Goal: Task Accomplishment & Management: Manage account settings

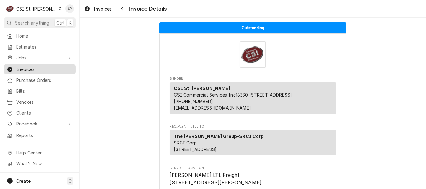
click at [32, 66] on span "Invoices" at bounding box center [44, 69] width 56 height 7
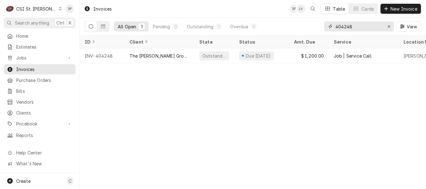
click at [357, 29] on input "404248" at bounding box center [358, 26] width 47 height 10
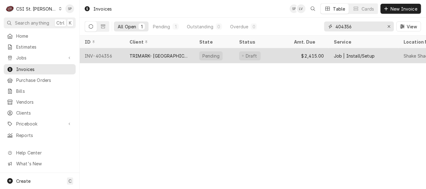
type input "404356"
click at [104, 54] on div "INV-404356" at bounding box center [102, 55] width 45 height 15
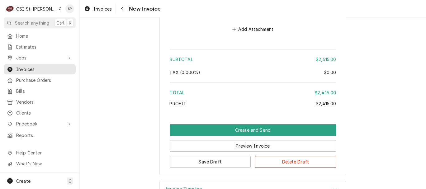
scroll to position [1457, 0]
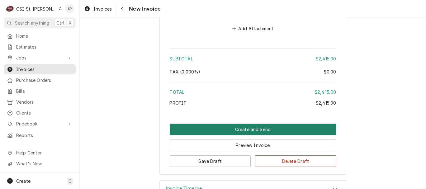
click at [242, 124] on button "Create and Send" at bounding box center [253, 130] width 167 height 12
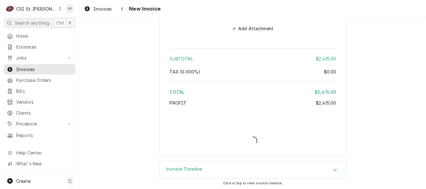
scroll to position [1438, 0]
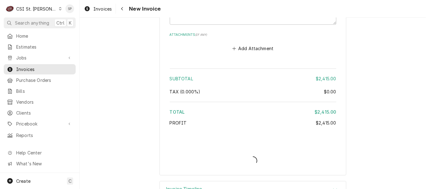
type textarea "x"
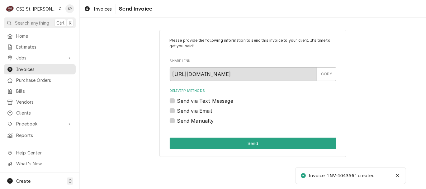
click at [177, 111] on label "Send via Email" at bounding box center [194, 110] width 35 height 7
click at [177, 111] on input "Send via Email" at bounding box center [260, 114] width 167 height 14
checkbox input "true"
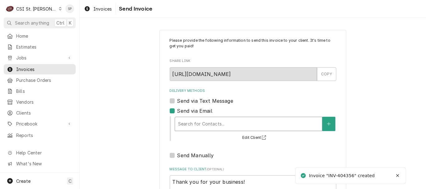
click at [182, 124] on div "Delivery Methods" at bounding box center [248, 123] width 141 height 11
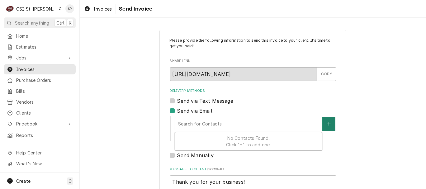
click at [327, 124] on icon "Create New Contact" at bounding box center [328, 123] width 3 height 3
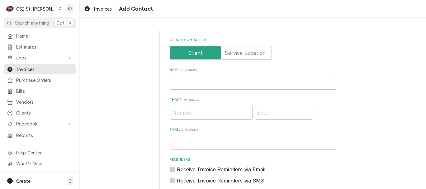
click at [245, 143] on input "Email ( optional )" at bounding box center [253, 143] width 167 height 14
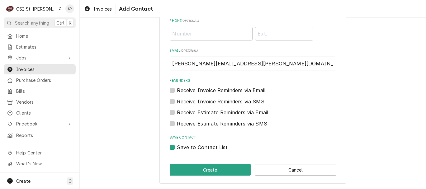
type input "shelley.politte@csi1.com"
click at [195, 146] on label "Save to Contact List" at bounding box center [202, 146] width 51 height 7
click at [195, 146] on input "Save to Contact List" at bounding box center [260, 150] width 167 height 14
checkbox input "false"
click at [195, 162] on div "Attach contact to Name ( optional ) Phone ( optional ) Email ( optional ) shell…" at bounding box center [252, 67] width 187 height 233
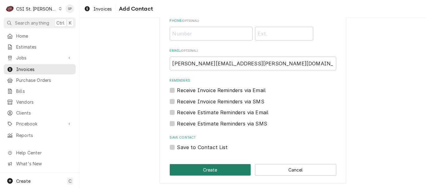
click at [195, 167] on button "Create" at bounding box center [210, 170] width 81 height 12
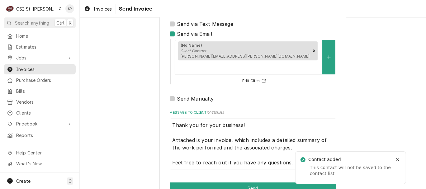
scroll to position [83, 0]
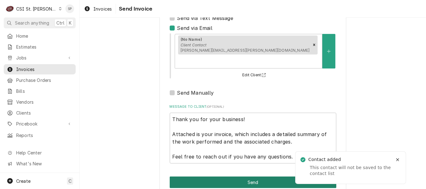
click at [207, 176] on button "Send" at bounding box center [253, 182] width 167 height 12
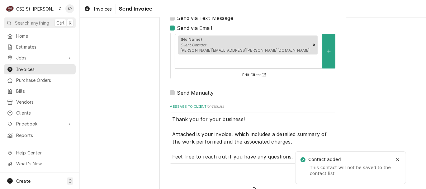
type textarea "x"
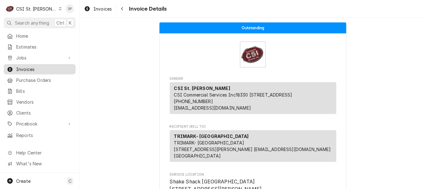
click at [35, 68] on span "Invoices" at bounding box center [44, 69] width 56 height 7
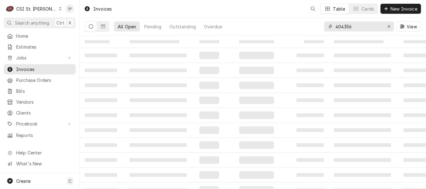
click at [356, 26] on input "404356" at bounding box center [358, 26] width 47 height 10
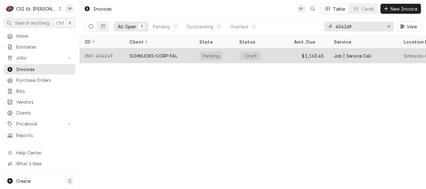
type input "404249"
click at [105, 52] on div "INV-404249" at bounding box center [102, 55] width 45 height 15
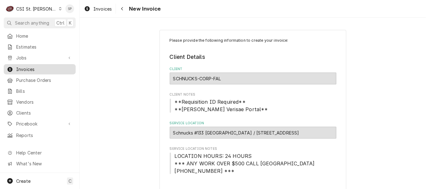
click at [38, 68] on span "Invoices" at bounding box center [44, 69] width 56 height 7
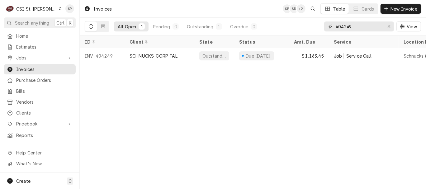
click at [357, 25] on input "404249" at bounding box center [358, 26] width 47 height 10
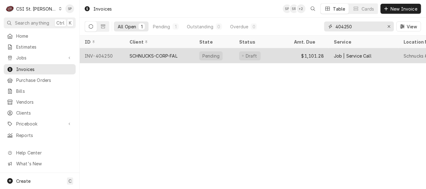
type input "404250"
click at [107, 53] on div "INV-404250" at bounding box center [102, 55] width 45 height 15
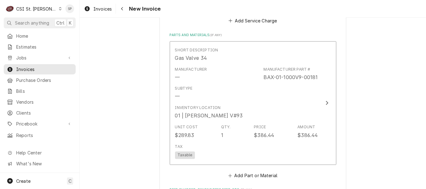
scroll to position [853, 0]
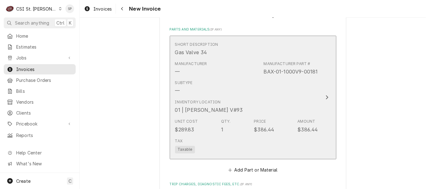
click at [182, 80] on div "Subtype" at bounding box center [184, 83] width 18 height 6
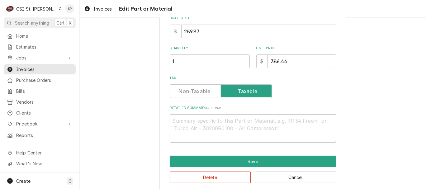
scroll to position [113, 0]
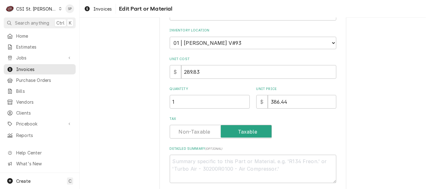
type textarea "x"
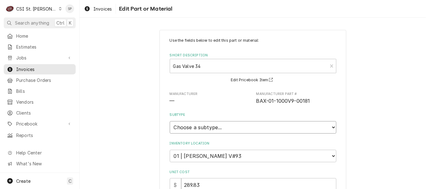
click at [330, 128] on select "Choose a subtype... [#2-DUAL] AFTERHRS-WH-CHG-2 [#2-DUAL] BEV-EQUIP [#2-DUAL] B…" at bounding box center [253, 127] width 167 height 12
select select "1"
click at [170, 121] on select "Choose a subtype... [#2-DUAL] AFTERHRS-WH-CHG-2 [#2-DUAL] BEV-EQUIP [#2-DUAL] B…" at bounding box center [253, 127] width 167 height 12
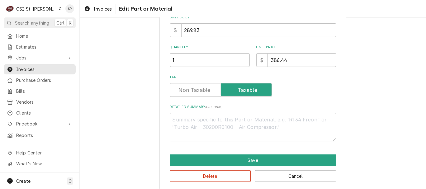
scroll to position [161, 0]
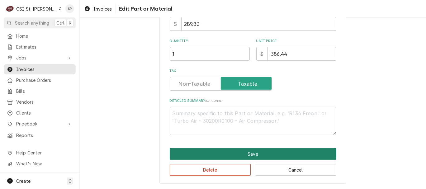
click at [255, 152] on button "Save" at bounding box center [253, 154] width 167 height 12
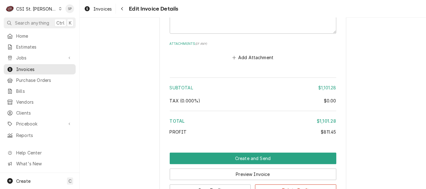
scroll to position [1336, 0]
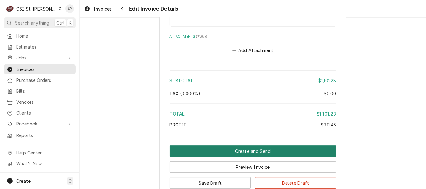
click at [247, 145] on button "Create and Send" at bounding box center [253, 151] width 167 height 12
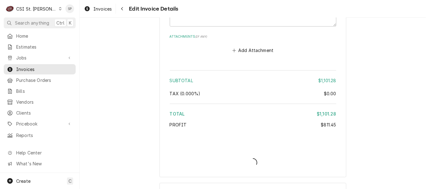
type textarea "x"
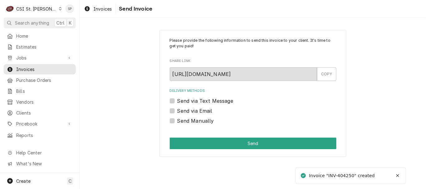
click at [177, 110] on label "Send via Email" at bounding box center [194, 110] width 35 height 7
click at [177, 110] on input "Send via Email" at bounding box center [260, 114] width 167 height 14
checkbox input "true"
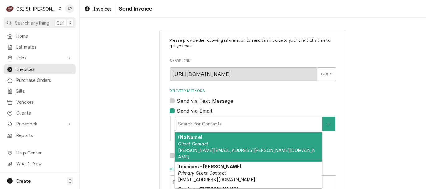
click at [191, 121] on div "Delivery Methods" at bounding box center [248, 123] width 141 height 11
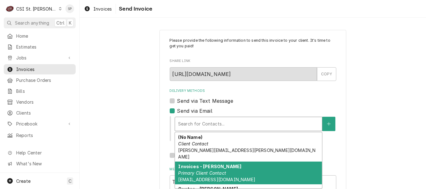
click at [193, 169] on div "Invoices - Kyley Primary Client Contact kyleyh@csi1.com" at bounding box center [248, 173] width 147 height 23
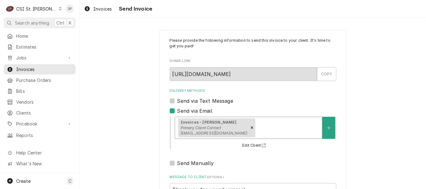
scroll to position [83, 0]
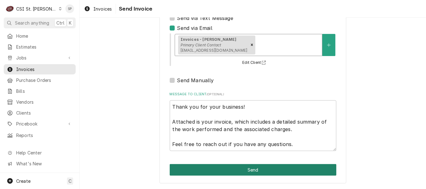
click at [219, 166] on button "Send" at bounding box center [253, 170] width 167 height 12
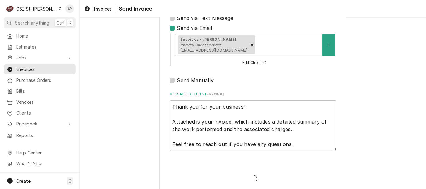
type textarea "x"
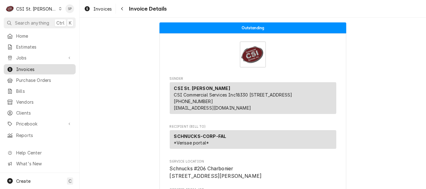
click at [42, 66] on span "Invoices" at bounding box center [44, 69] width 56 height 7
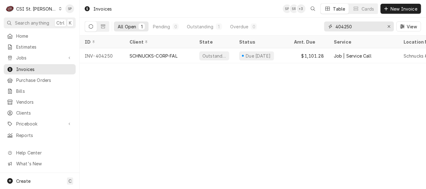
click at [355, 26] on input "404250" at bounding box center [358, 26] width 47 height 10
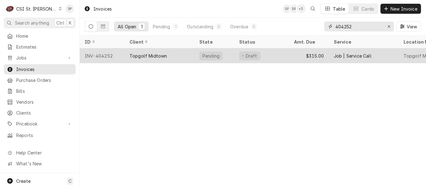
type input "404252"
click at [107, 53] on div "INV-404252" at bounding box center [102, 55] width 45 height 15
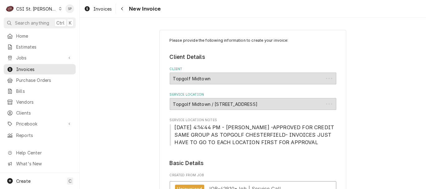
type textarea "x"
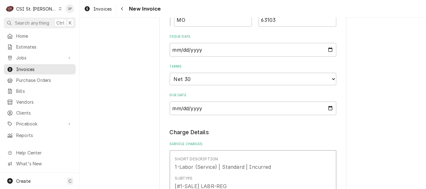
scroll to position [429, 0]
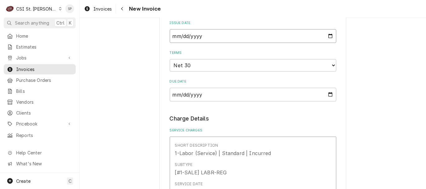
click at [329, 38] on input "[DATE]" at bounding box center [253, 36] width 167 height 14
type input "[DATE]"
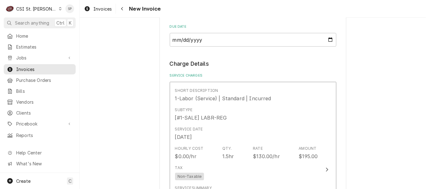
scroll to position [484, 0]
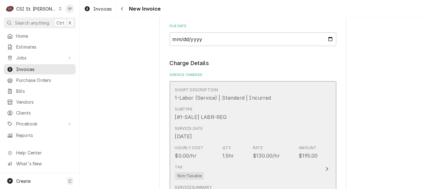
click at [253, 146] on div "Rate" at bounding box center [258, 148] width 10 height 6
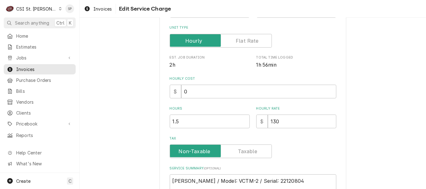
scroll to position [138, 0]
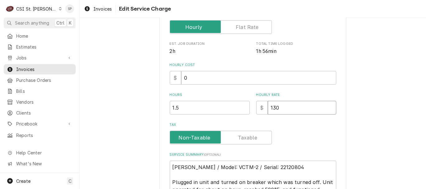
click at [274, 103] on input "130" at bounding box center [302, 108] width 68 height 14
type textarea "x"
type input "13"
type textarea "x"
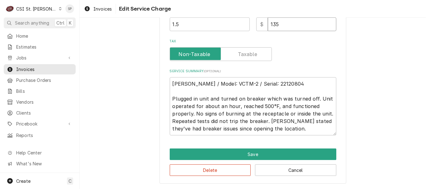
scroll to position [222, 0]
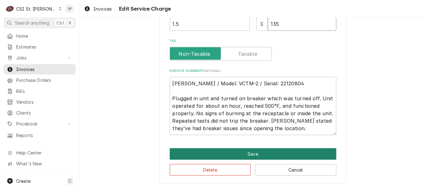
type input "135"
click at [229, 150] on button "Save" at bounding box center [253, 154] width 167 height 12
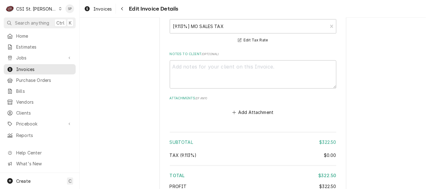
scroll to position [974, 0]
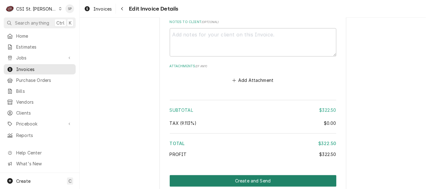
click at [254, 181] on button "Create and Send" at bounding box center [253, 181] width 167 height 12
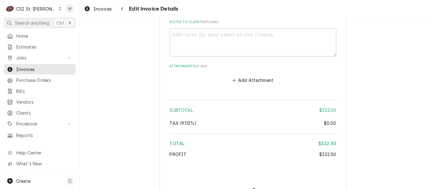
type textarea "x"
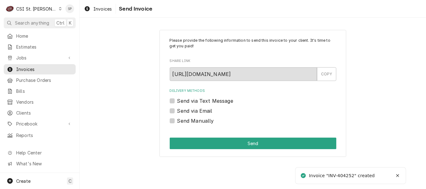
click at [183, 110] on label "Send via Email" at bounding box center [194, 110] width 35 height 7
click at [183, 110] on input "Send via Email" at bounding box center [260, 114] width 167 height 14
checkbox input "true"
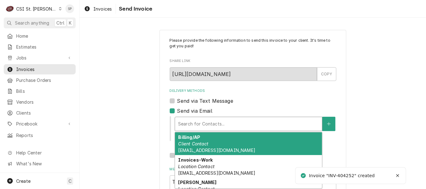
click at [180, 123] on div "Delivery Methods" at bounding box center [248, 123] width 141 height 11
click at [186, 139] on strong "Billing/AP" at bounding box center [189, 136] width 22 height 5
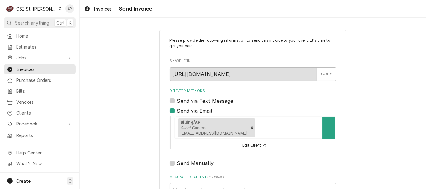
scroll to position [83, 0]
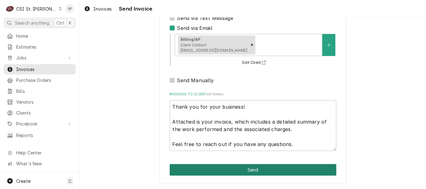
click at [236, 170] on button "Send" at bounding box center [253, 170] width 167 height 12
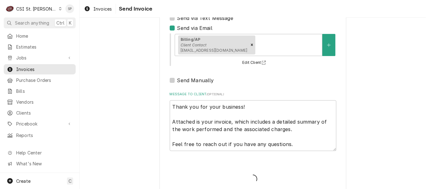
type textarea "x"
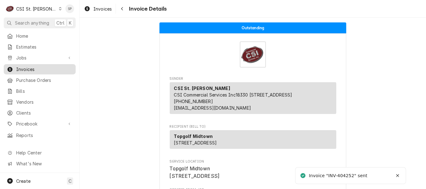
click at [44, 66] on span "Invoices" at bounding box center [44, 69] width 56 height 7
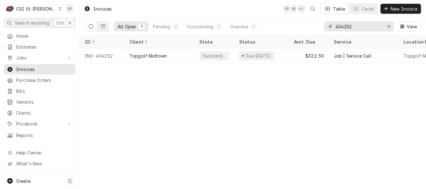
click at [357, 26] on input "404252" at bounding box center [358, 26] width 47 height 10
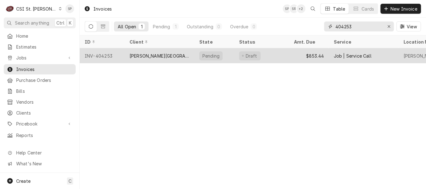
type input "404253"
click at [103, 53] on div "INV-404253" at bounding box center [102, 55] width 45 height 15
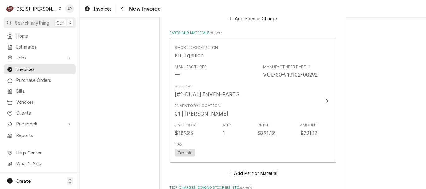
scroll to position [604, 0]
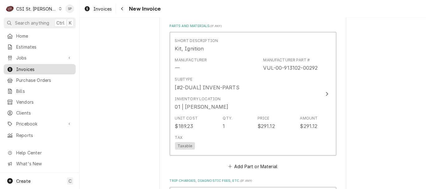
click at [59, 68] on span "Invoices" at bounding box center [44, 69] width 56 height 7
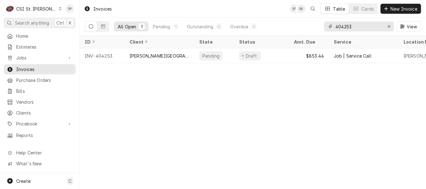
click at [354, 25] on input "404253" at bounding box center [358, 26] width 47 height 10
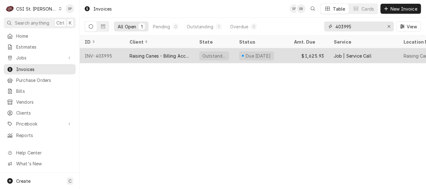
type input "403995"
click at [97, 51] on div "INV-403995" at bounding box center [102, 55] width 45 height 15
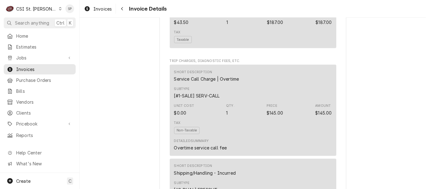
scroll to position [742, 0]
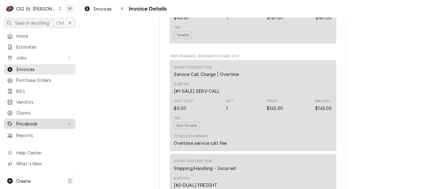
click at [23, 122] on span "Pricebook" at bounding box center [39, 123] width 47 height 7
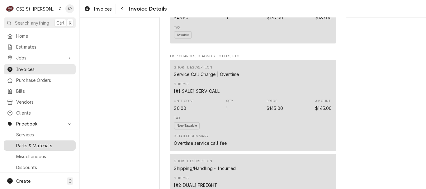
click at [26, 142] on span "Parts & Materials" at bounding box center [44, 145] width 56 height 7
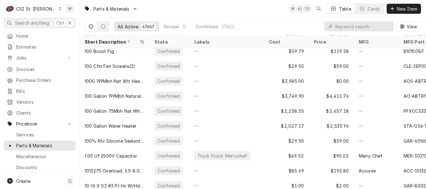
scroll to position [572, 0]
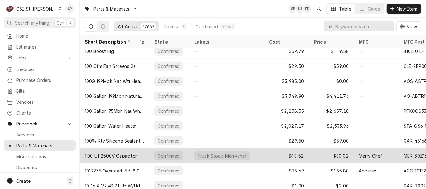
click at [126, 152] on div "1.00 Uf 2500V Capacitor" at bounding box center [111, 155] width 53 height 7
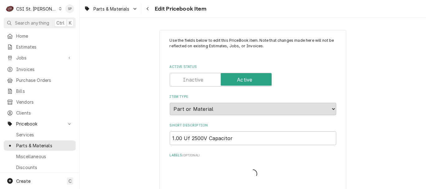
type textarea "x"
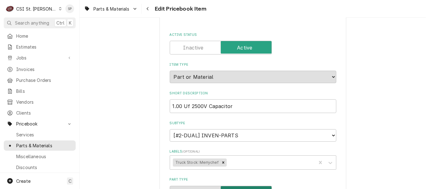
scroll to position [41, 0]
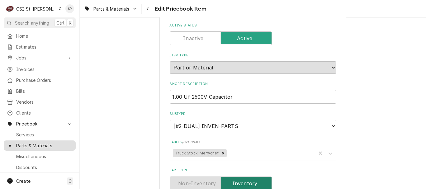
click at [26, 142] on span "Parts & Materials" at bounding box center [44, 145] width 56 height 7
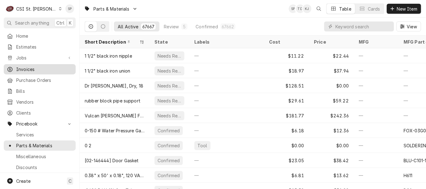
click at [37, 66] on span "Invoices" at bounding box center [44, 69] width 56 height 7
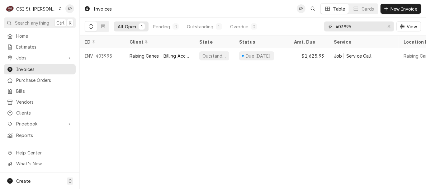
click at [381, 25] on input "403995" at bounding box center [358, 26] width 47 height 10
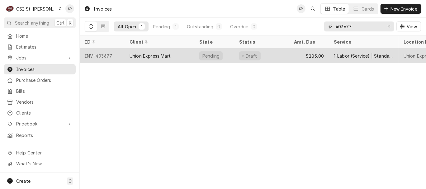
type input "403677"
click at [102, 52] on div "INV-403677" at bounding box center [102, 55] width 45 height 15
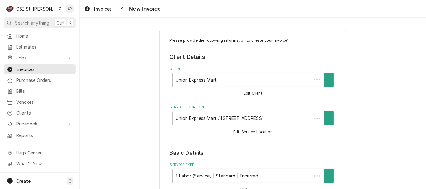
type textarea "x"
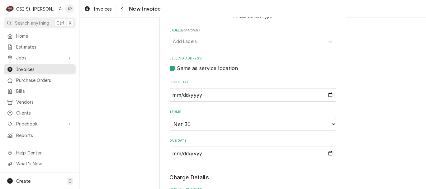
scroll to position [180, 0]
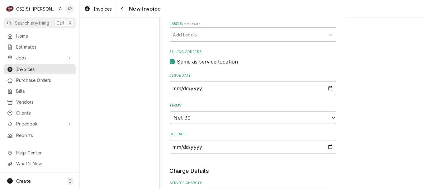
click at [329, 88] on input "2025-09-03" at bounding box center [253, 89] width 167 height 14
type input "2025-09-30"
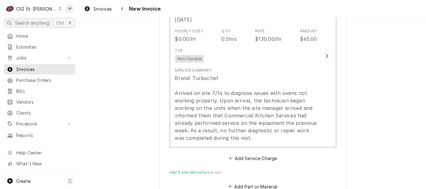
scroll to position [415, 0]
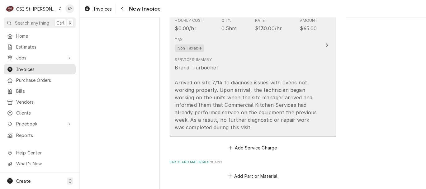
click at [264, 31] on div "$130.00/hr" at bounding box center [268, 28] width 27 height 7
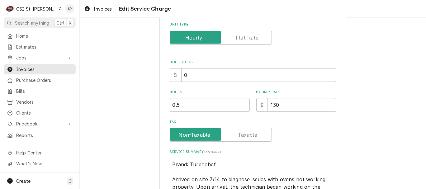
scroll to position [138, 0]
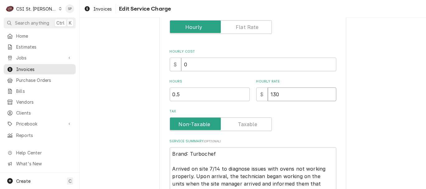
click at [279, 93] on input "130" at bounding box center [302, 94] width 68 height 14
type textarea "x"
type input "13"
type textarea "x"
type input "1"
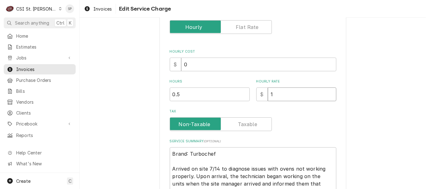
type textarea "x"
type input "0"
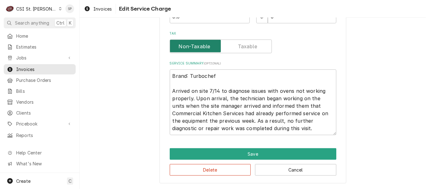
scroll to position [216, 0]
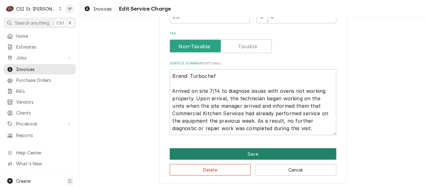
click at [276, 152] on button "Save" at bounding box center [253, 154] width 167 height 12
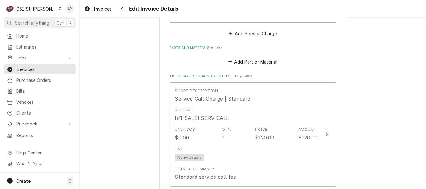
scroll to position [527, 0]
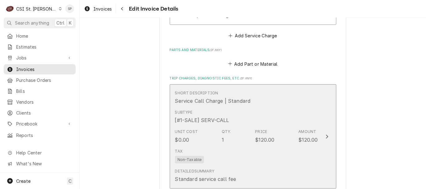
click at [258, 114] on div "Subtype [#1-SALE] SERV-CALL" at bounding box center [246, 116] width 143 height 19
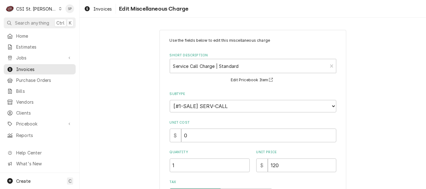
scroll to position [111, 0]
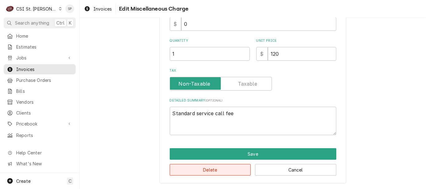
click at [200, 173] on button "Delete" at bounding box center [210, 170] width 81 height 12
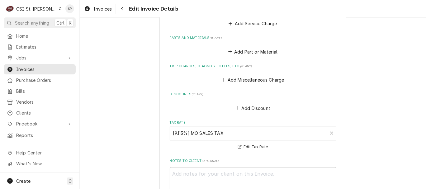
scroll to position [688, 0]
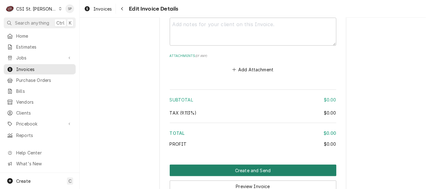
click at [236, 169] on button "Create and Send" at bounding box center [253, 171] width 167 height 12
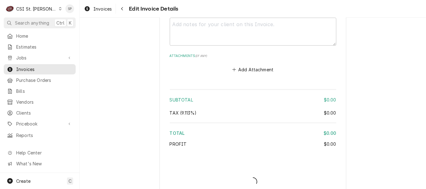
type textarea "x"
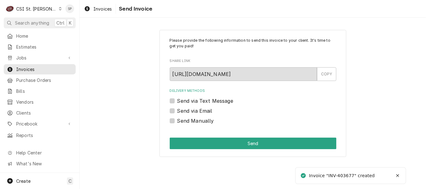
click at [177, 122] on label "Send Manually" at bounding box center [195, 120] width 37 height 7
click at [177, 122] on input "Send Manually" at bounding box center [260, 124] width 167 height 14
checkbox input "true"
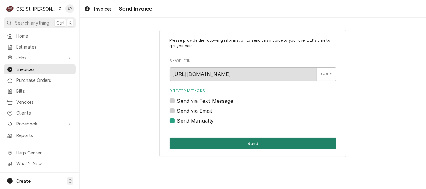
click at [215, 139] on button "Send" at bounding box center [253, 144] width 167 height 12
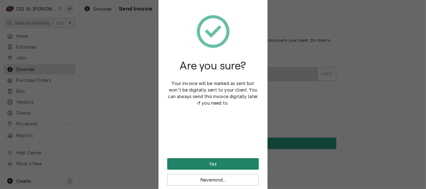
click at [199, 164] on button "Yes" at bounding box center [212, 164] width 91 height 12
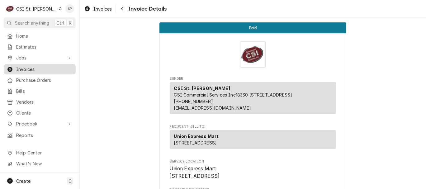
click at [50, 66] on span "Invoices" at bounding box center [44, 69] width 56 height 7
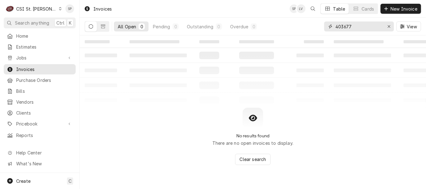
click at [355, 26] on input "403677" at bounding box center [358, 26] width 47 height 10
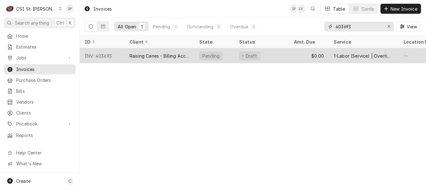
type input "403693"
click at [108, 51] on div "INV-403693" at bounding box center [102, 55] width 45 height 15
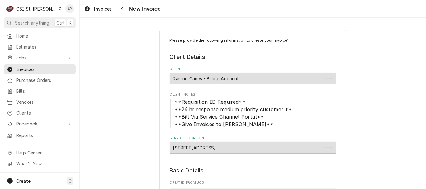
type textarea "x"
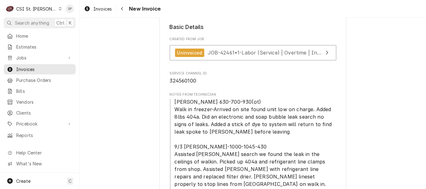
scroll to position [143, 0]
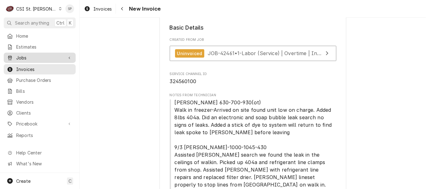
click at [40, 57] on span "Jobs" at bounding box center [39, 57] width 47 height 7
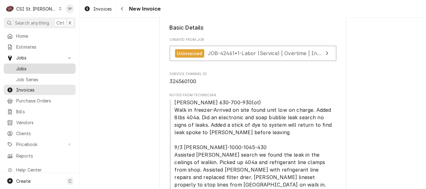
click at [37, 69] on span "Jobs" at bounding box center [44, 68] width 56 height 7
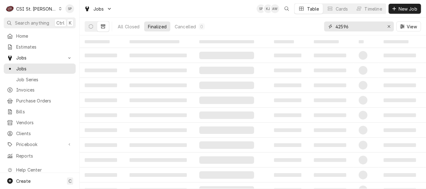
click at [354, 26] on input "42596" at bounding box center [358, 26] width 47 height 10
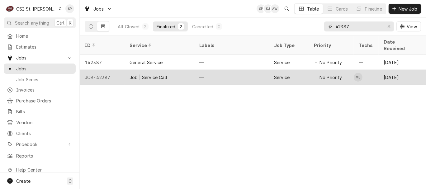
type input "42387"
click at [100, 70] on div "JOB-42387" at bounding box center [102, 77] width 45 height 15
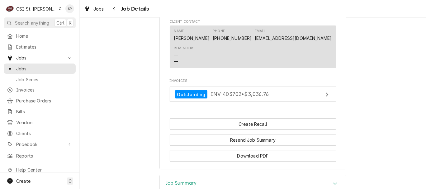
scroll to position [664, 0]
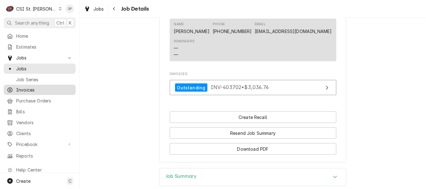
click at [33, 87] on span "Invoices" at bounding box center [44, 90] width 56 height 7
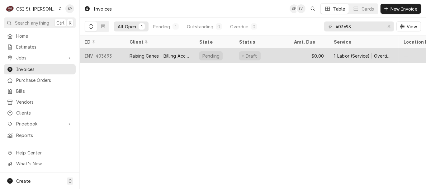
click at [90, 55] on div "INV-403693" at bounding box center [102, 55] width 45 height 15
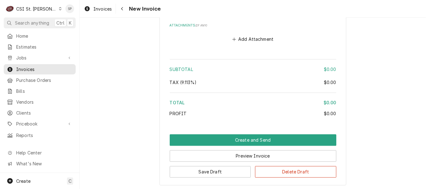
scroll to position [1051, 0]
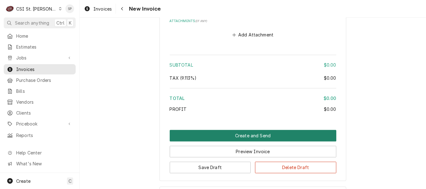
click at [231, 130] on button "Create and Send" at bounding box center [253, 136] width 167 height 12
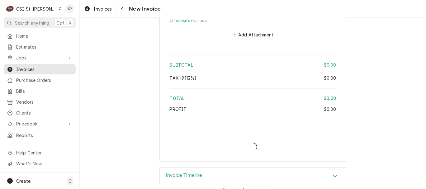
type textarea "x"
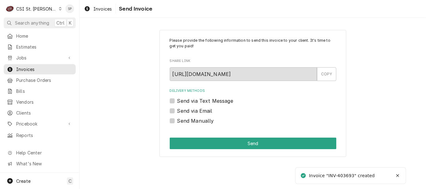
click at [199, 119] on label "Send Manually" at bounding box center [195, 120] width 37 height 7
click at [199, 119] on input "Send Manually" at bounding box center [260, 124] width 167 height 14
checkbox input "true"
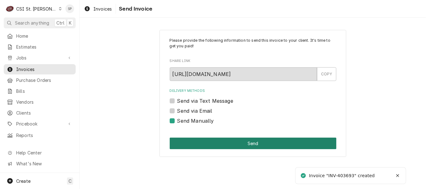
click at [197, 143] on button "Send" at bounding box center [253, 144] width 167 height 12
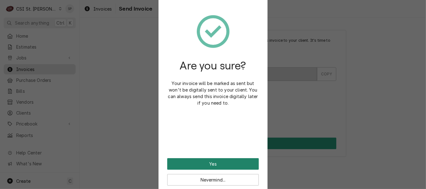
click at [190, 162] on button "Yes" at bounding box center [212, 164] width 91 height 12
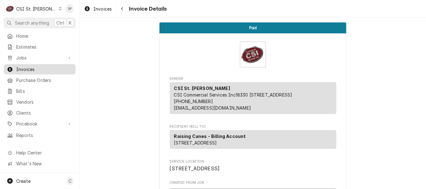
click at [60, 68] on span "Invoices" at bounding box center [44, 69] width 56 height 7
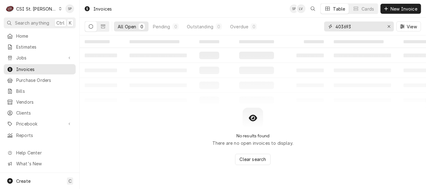
click at [356, 27] on input "403693" at bounding box center [358, 26] width 47 height 10
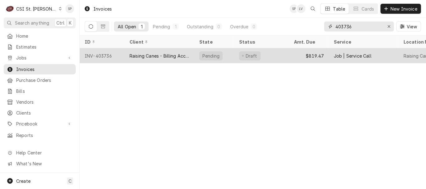
type input "403736"
click at [106, 53] on div "INV-403736" at bounding box center [102, 55] width 45 height 15
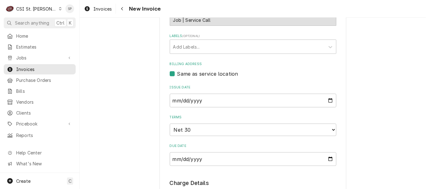
scroll to position [373, 0]
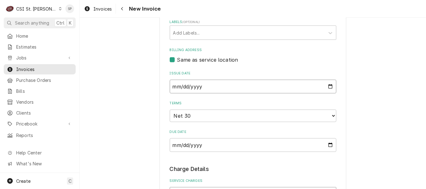
click at [328, 81] on input "2025-09-05" at bounding box center [253, 87] width 167 height 14
type input "2025-09-30"
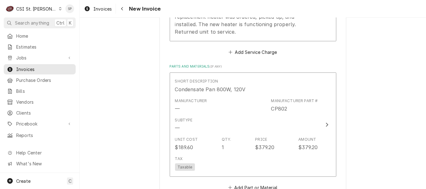
scroll to position [733, 0]
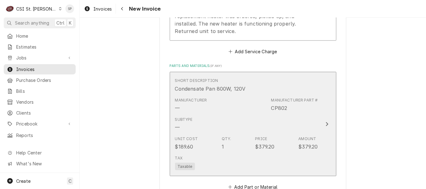
click at [190, 114] on div "Subtype —" at bounding box center [246, 123] width 143 height 19
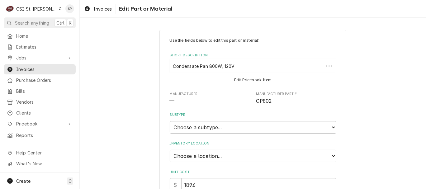
type textarea "x"
click at [330, 155] on select "Choose a location... 00 | STL WAREHOUSE 01 | CHUCK WAMBOLDT V#93 01 | COURTNEY …" at bounding box center [253, 156] width 167 height 12
click at [331, 129] on select "Choose a subtype... [#2-DUAL] AFTERHRS-WH-CHG-2 [#2-DUAL] BEV-EQUIP [#2-DUAL] B…" at bounding box center [253, 127] width 167 height 12
select select "1"
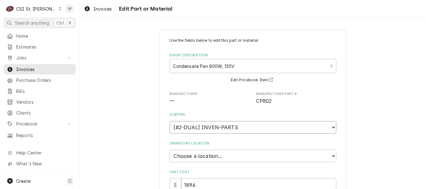
click at [170, 121] on select "Choose a subtype... [#2-DUAL] AFTERHRS-WH-CHG-2 [#2-DUAL] BEV-EQUIP [#2-DUAL] B…" at bounding box center [253, 127] width 167 height 12
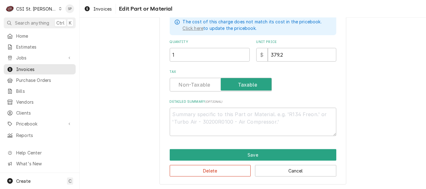
scroll to position [185, 0]
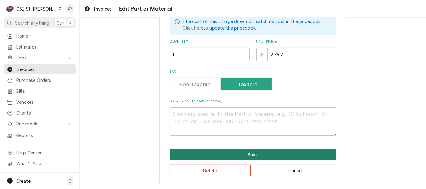
click at [260, 150] on button "Save" at bounding box center [253, 155] width 167 height 12
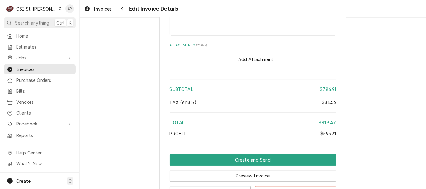
scroll to position [1262, 0]
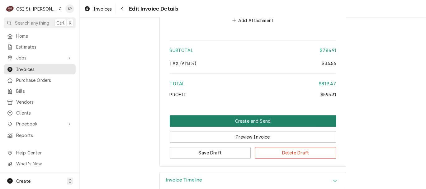
click at [212, 115] on button "Create and Send" at bounding box center [253, 121] width 167 height 12
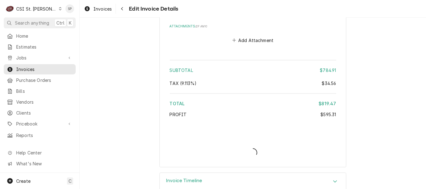
scroll to position [1312, 0]
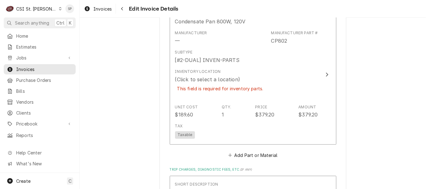
scroll to position [814, 0]
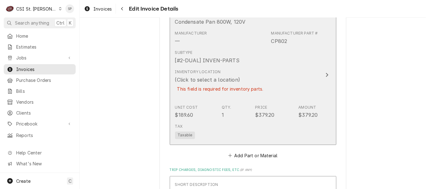
click at [212, 76] on div "(Click to select a location)" at bounding box center [207, 79] width 65 height 7
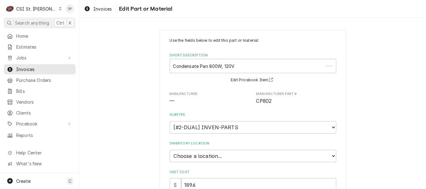
type textarea "x"
click at [331, 154] on select "Choose a location... 00 | STL WAREHOUSE 01 | CHUCK WAMBOLDT V#93 01 | COURTNEY …" at bounding box center [253, 156] width 167 height 12
select select "2881"
click at [170, 150] on select "Choose a location... 00 | STL WAREHOUSE 01 | CHUCK WAMBOLDT V#93 01 | COURTNEY …" at bounding box center [253, 156] width 167 height 12
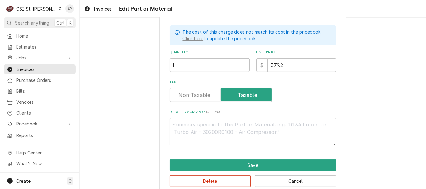
scroll to position [185, 0]
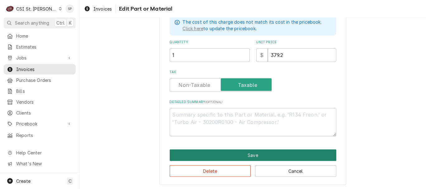
click at [245, 152] on button "Save" at bounding box center [253, 155] width 167 height 12
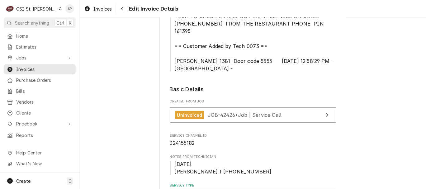
scroll to position [826, 0]
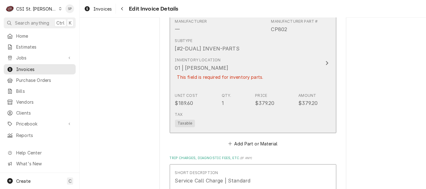
click at [186, 64] on div "01 | [PERSON_NAME]" at bounding box center [202, 67] width 54 height 7
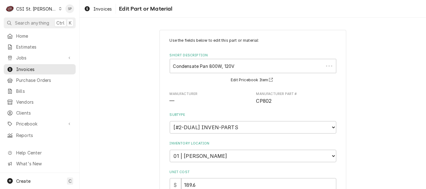
type textarea "x"
click at [330, 154] on select "Choose a location... 00 | STL WAREHOUSE 01 | CHUCK WAMBOLDT V#93 01 | COURTNEY …" at bounding box center [253, 156] width 167 height 12
select select "1370"
click at [170, 150] on select "Choose a location... 00 | STL WAREHOUSE 01 | CHUCK WAMBOLDT V#93 01 | COURTNEY …" at bounding box center [253, 156] width 167 height 12
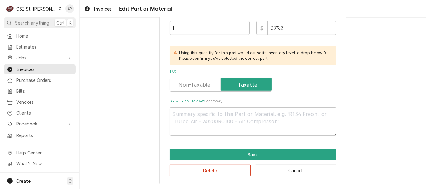
scroll to position [212, 0]
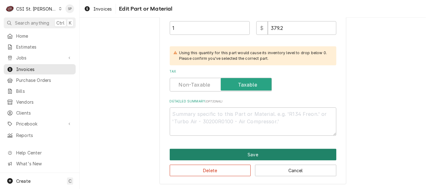
click at [270, 152] on button "Save" at bounding box center [253, 155] width 167 height 12
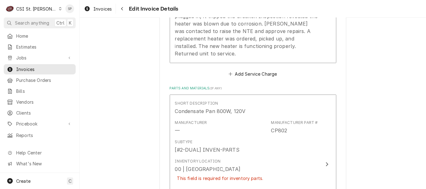
scroll to position [738, 0]
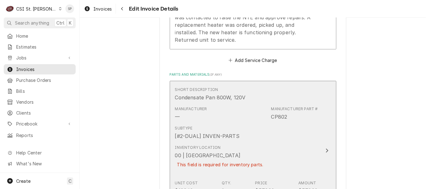
click at [244, 159] on div "This field is required for inventory parts." at bounding box center [220, 164] width 91 height 11
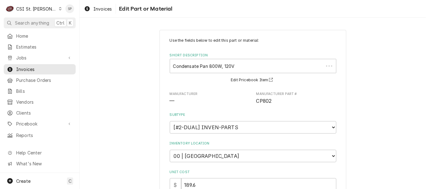
type textarea "x"
click at [330, 153] on select "Choose a location... 00 | STL WAREHOUSE 01 | CHUCK WAMBOLDT V#93 01 | COURTNEY …" at bounding box center [253, 156] width 167 height 12
select select "2881"
click at [170, 150] on select "Choose a location... 00 | STL WAREHOUSE 01 | CHUCK WAMBOLDT V#93 01 | COURTNEY …" at bounding box center [253, 156] width 167 height 12
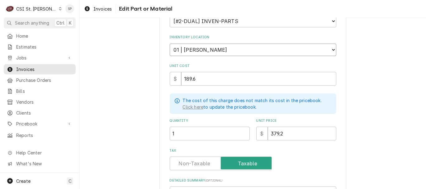
scroll to position [110, 0]
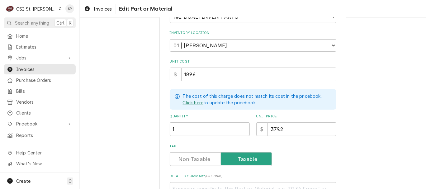
click at [188, 101] on link "Click here" at bounding box center [193, 102] width 21 height 7
type textarea "x"
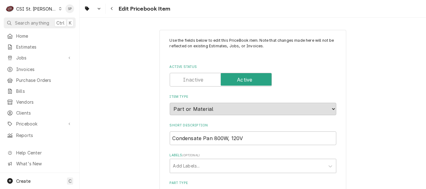
type textarea "x"
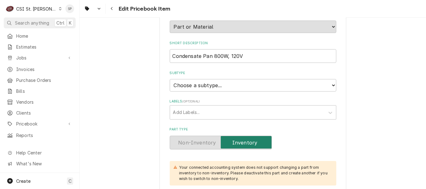
scroll to position [97, 0]
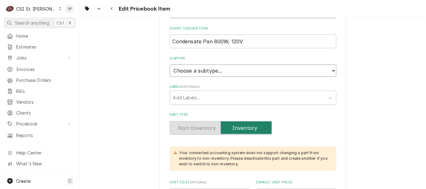
click at [330, 69] on select "Choose a subtype... [#2-DUAL] AFTERHRS-WH-CHG-2 [#2-DUAL] BEV-EQUIP [#2-DUAL] B…" at bounding box center [253, 70] width 167 height 12
select select "1"
click at [170, 64] on select "Choose a subtype... [#2-DUAL] AFTERHRS-WH-CHG-2 [#2-DUAL] BEV-EQUIP [#2-DUAL] B…" at bounding box center [253, 70] width 167 height 12
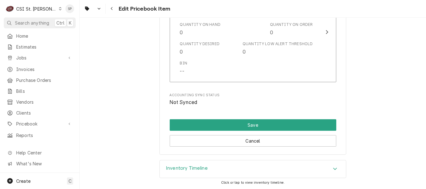
scroll to position [5533, 0]
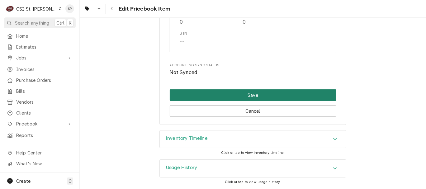
click at [269, 97] on button "Save" at bounding box center [253, 95] width 167 height 12
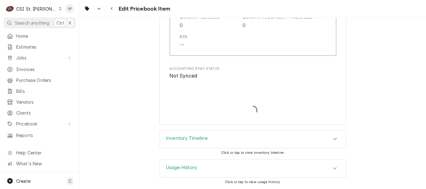
scroll to position [5530, 0]
type textarea "x"
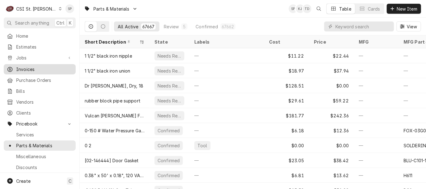
click at [26, 67] on span "Invoices" at bounding box center [44, 69] width 56 height 7
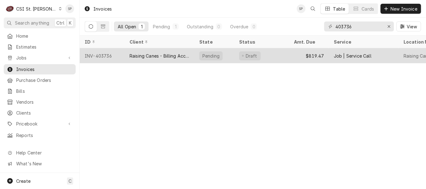
click at [105, 54] on div "INV-403736" at bounding box center [102, 55] width 45 height 15
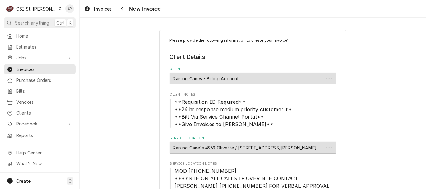
type textarea "x"
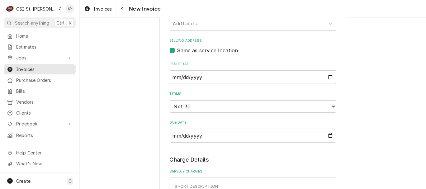
scroll to position [392, 0]
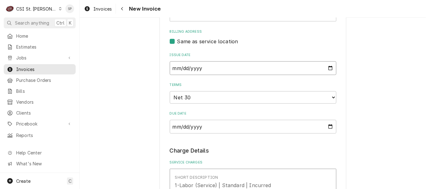
click at [325, 61] on input "2025-09-05" at bounding box center [253, 68] width 167 height 14
type input "2025-09-30"
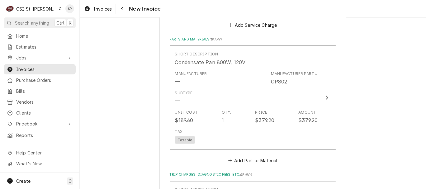
scroll to position [765, 0]
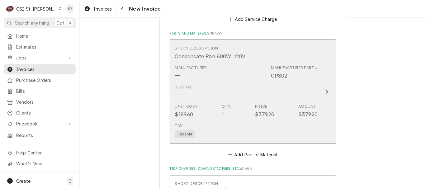
click at [184, 84] on div "Subtype" at bounding box center [184, 87] width 18 height 6
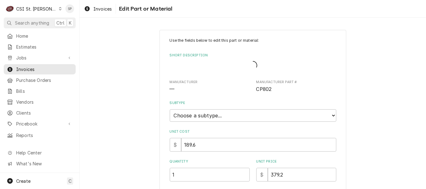
type textarea "x"
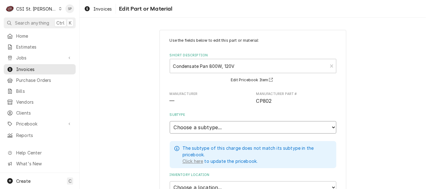
click at [331, 128] on select "Choose a subtype... [#2-DUAL] AFTERHRS-WH-CHG-2 [#2-DUAL] BEV-EQUIP [#2-DUAL] B…" at bounding box center [253, 127] width 167 height 12
select select "1"
click at [170, 121] on select "Choose a subtype... [#2-DUAL] AFTERHRS-WH-CHG-2 [#2-DUAL] BEV-EQUIP [#2-DUAL] B…" at bounding box center [253, 127] width 167 height 12
type textarea "x"
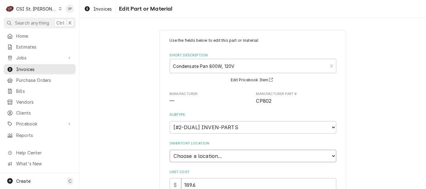
click at [329, 154] on select "Choose a location... 00 | STL WAREHOUSE 01 | CHUCK WAMBOLDT V#93 01 | COURTNEY …" at bounding box center [253, 156] width 167 height 12
select select "2881"
click at [170, 150] on select "Choose a location... 00 | STL WAREHOUSE 01 | CHUCK WAMBOLDT V#93 01 | COURTNEY …" at bounding box center [253, 156] width 167 height 12
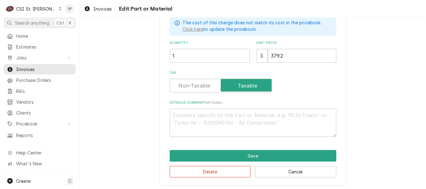
scroll to position [185, 0]
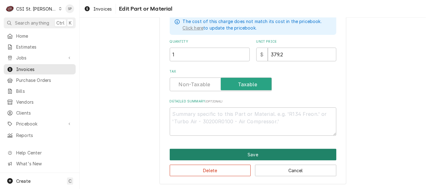
click at [234, 152] on button "Save" at bounding box center [253, 155] width 167 height 12
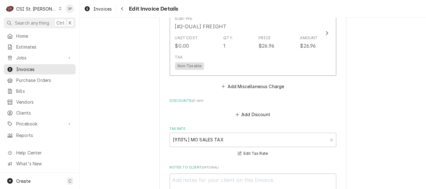
scroll to position [1226, 0]
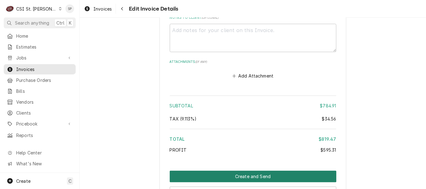
click at [256, 171] on button "Create and Send" at bounding box center [253, 177] width 167 height 12
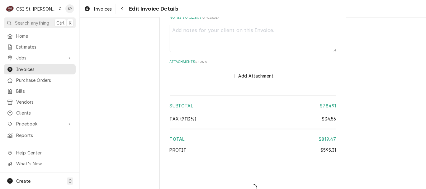
type textarea "x"
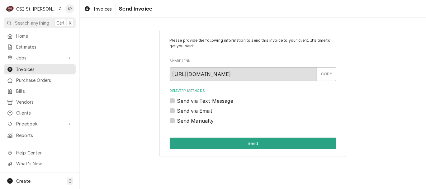
click at [181, 109] on label "Send via Email" at bounding box center [194, 110] width 35 height 7
click at [181, 109] on input "Send via Email" at bounding box center [260, 114] width 167 height 14
checkbox input "true"
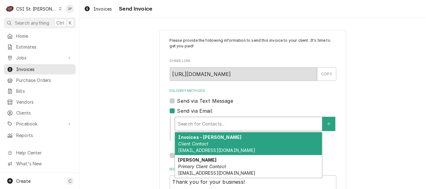
click at [201, 123] on div "Delivery Methods" at bounding box center [248, 123] width 141 height 11
click at [199, 146] on em "Client Contact" at bounding box center [193, 143] width 30 height 5
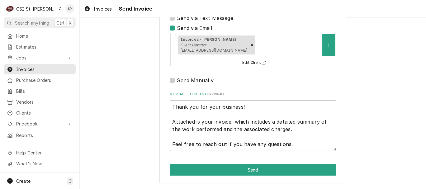
scroll to position [82, 0]
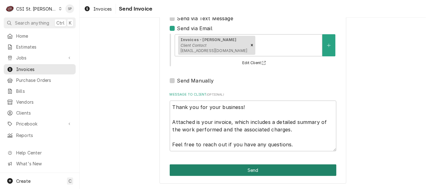
click at [257, 171] on button "Send" at bounding box center [253, 170] width 167 height 12
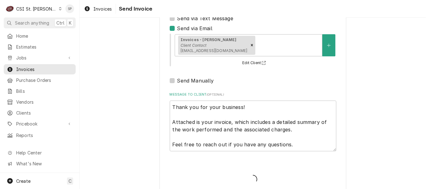
type textarea "x"
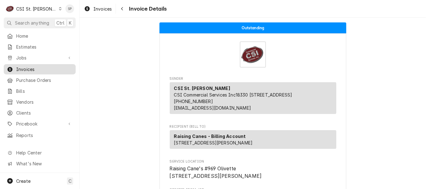
click at [34, 66] on span "Invoices" at bounding box center [44, 69] width 56 height 7
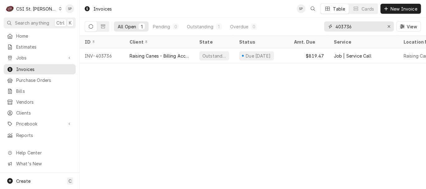
click at [358, 26] on input "403736" at bounding box center [358, 26] width 47 height 10
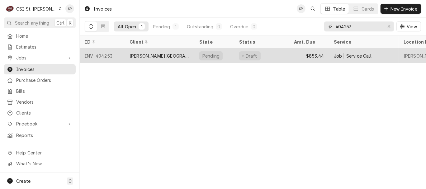
type input "404253"
click at [110, 53] on div "INV-404253" at bounding box center [102, 55] width 45 height 15
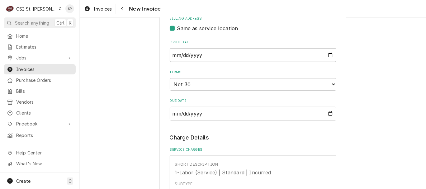
scroll to position [276, 0]
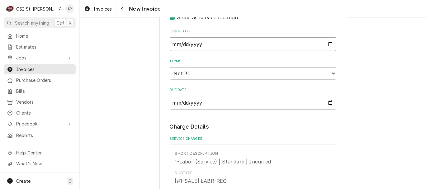
click at [328, 45] on input "2025-09-29" at bounding box center [253, 44] width 167 height 14
type input "2025-09-30"
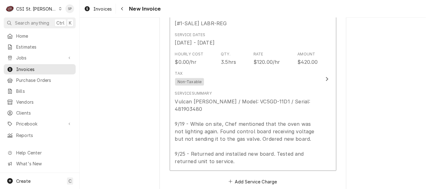
scroll to position [443, 0]
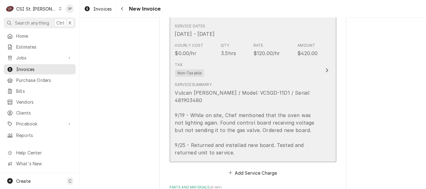
click at [256, 61] on div "Tax Non-Taxable" at bounding box center [246, 69] width 143 height 20
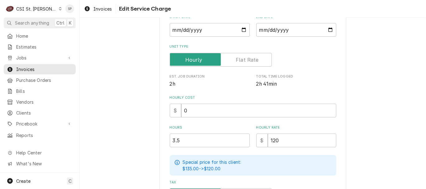
scroll to position [110, 0]
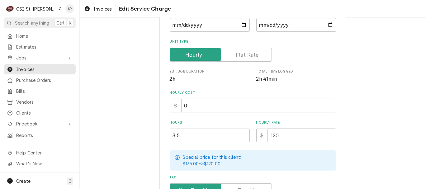
click at [284, 135] on input "120" at bounding box center [302, 136] width 68 height 14
type textarea "x"
type input "12"
type textarea "x"
type input "1"
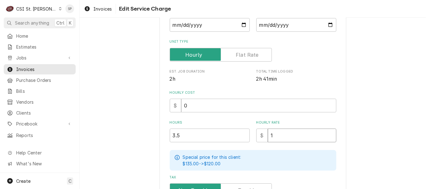
type textarea "x"
type input "13"
type textarea "x"
type input "130"
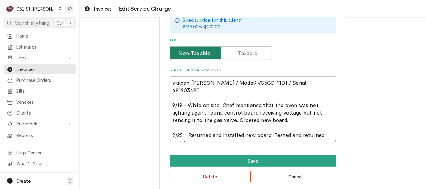
scroll to position [254, 0]
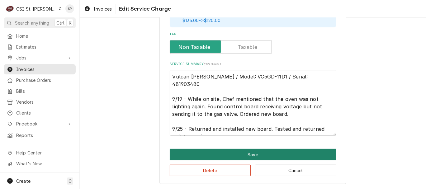
click at [249, 149] on button "Save" at bounding box center [253, 155] width 167 height 12
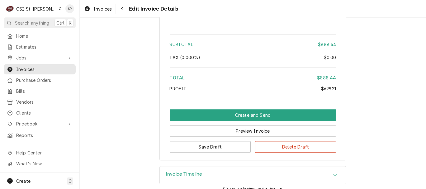
scroll to position [1120, 0]
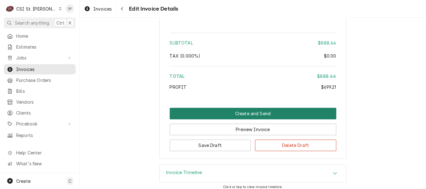
click at [246, 108] on button "Create and Send" at bounding box center [253, 114] width 167 height 12
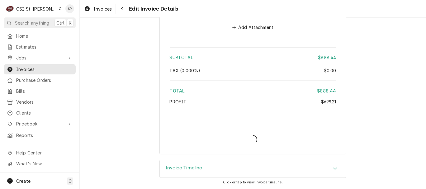
scroll to position [1100, 0]
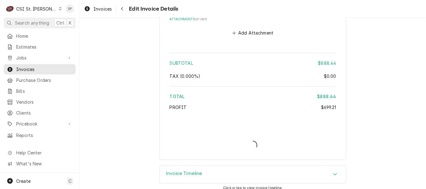
type textarea "x"
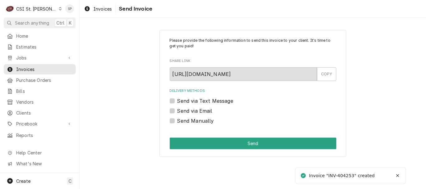
click at [177, 111] on label "Send via Email" at bounding box center [194, 110] width 35 height 7
click at [177, 111] on input "Send via Email" at bounding box center [260, 114] width 167 height 14
checkbox input "true"
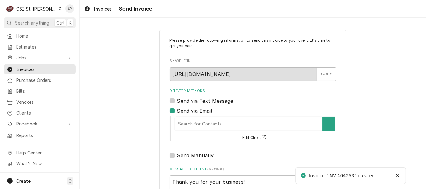
click at [198, 130] on div "Search for Contacts..." at bounding box center [249, 124] width 148 height 14
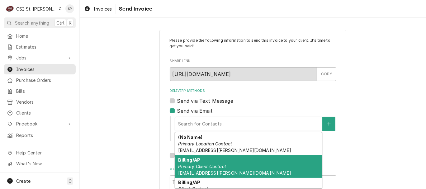
click at [189, 165] on em "Primary Client Contact" at bounding box center [202, 166] width 48 height 5
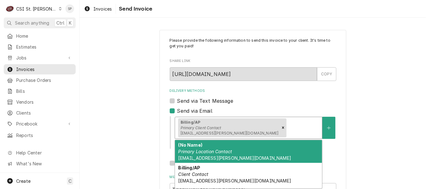
click at [288, 127] on div "Delivery Methods" at bounding box center [303, 127] width 31 height 11
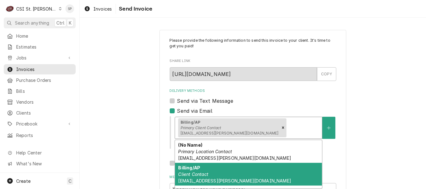
click at [213, 178] on span "chenderson@touchette.org" at bounding box center [234, 180] width 113 height 5
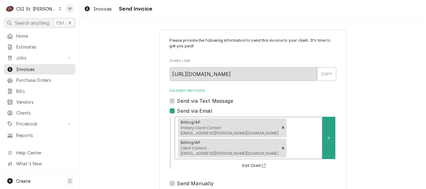
scroll to position [83, 0]
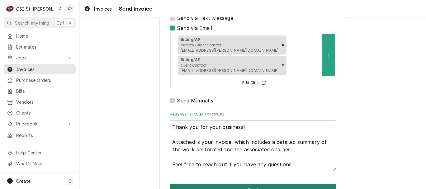
click at [223, 184] on button "Send" at bounding box center [253, 190] width 167 height 12
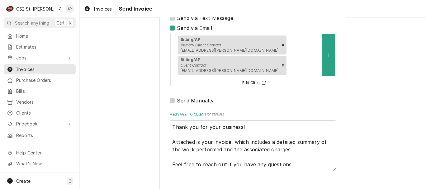
type textarea "x"
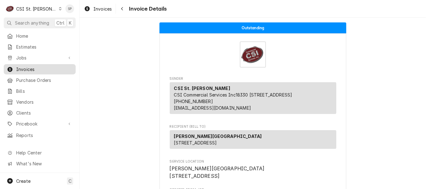
click at [48, 66] on span "Invoices" at bounding box center [44, 69] width 56 height 7
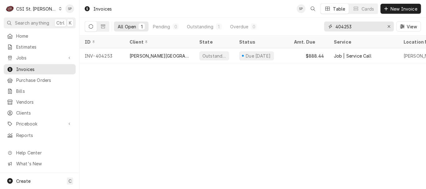
click at [352, 26] on input "404253" at bounding box center [358, 26] width 47 height 10
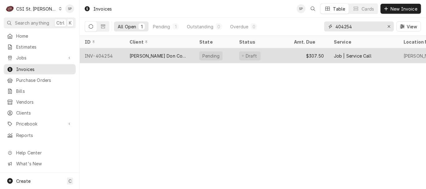
type input "404254"
click at [110, 54] on div "INV-404254" at bounding box center [102, 55] width 45 height 15
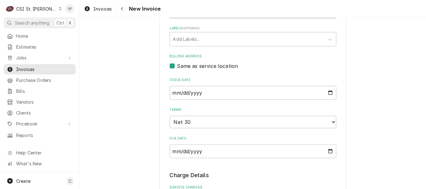
scroll to position [249, 0]
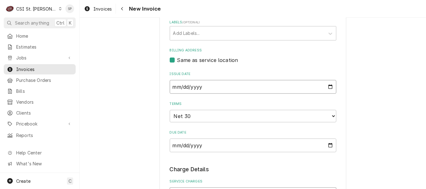
click at [329, 87] on input "2025-09-29" at bounding box center [253, 87] width 167 height 14
type input "2025-09-30"
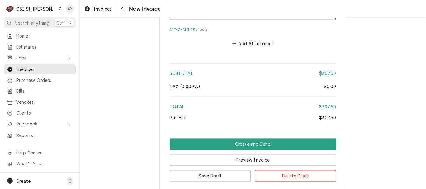
scroll to position [927, 0]
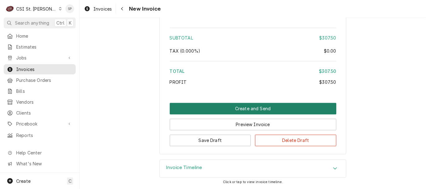
click at [264, 110] on button "Create and Send" at bounding box center [253, 109] width 167 height 12
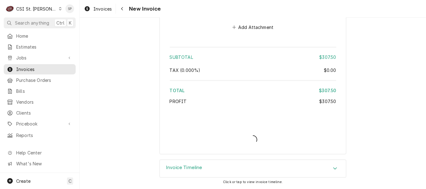
type textarea "x"
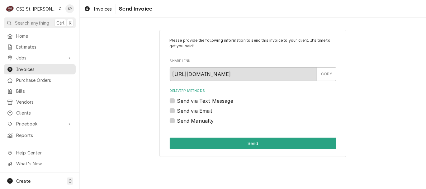
click at [172, 113] on div "Send via Email" at bounding box center [253, 110] width 167 height 7
click at [177, 111] on label "Send via Email" at bounding box center [194, 110] width 35 height 7
click at [177, 111] on input "Send via Email" at bounding box center [260, 114] width 167 height 14
checkbox input "true"
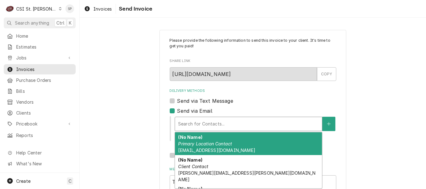
click at [197, 126] on div "Delivery Methods" at bounding box center [248, 123] width 141 height 11
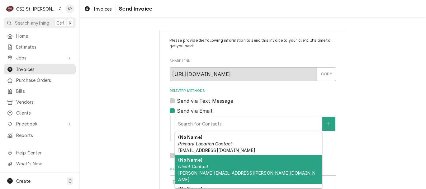
click at [195, 165] on em "Client Contact" at bounding box center [193, 166] width 30 height 5
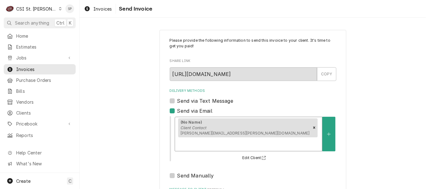
scroll to position [83, 0]
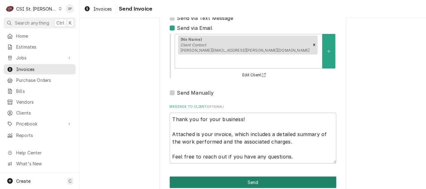
click at [257, 176] on button "Send" at bounding box center [253, 182] width 167 height 12
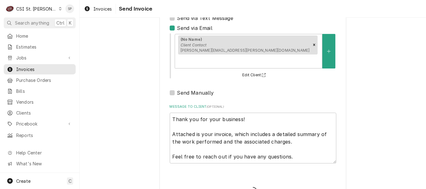
type textarea "x"
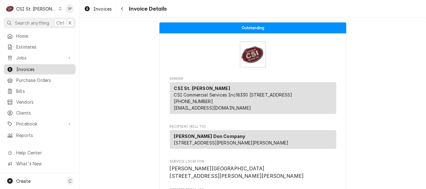
click at [50, 66] on span "Invoices" at bounding box center [44, 69] width 56 height 7
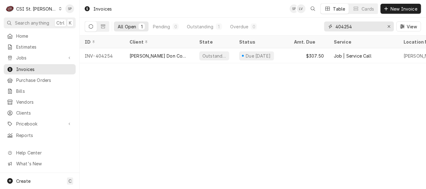
click at [357, 29] on input "404254" at bounding box center [358, 26] width 47 height 10
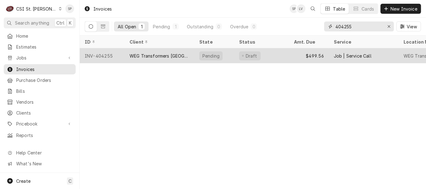
type input "404255"
click at [99, 52] on div "INV-404255" at bounding box center [102, 55] width 45 height 15
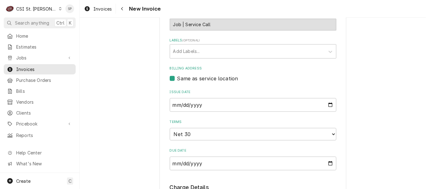
scroll to position [194, 0]
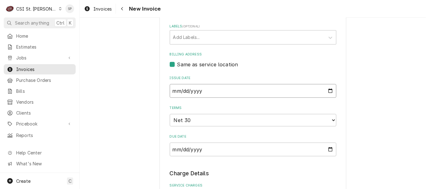
click at [329, 91] on input "2025-09-29" at bounding box center [253, 91] width 167 height 14
type textarea "x"
type input "2025-09-30"
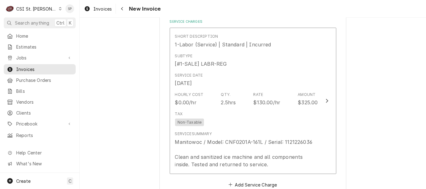
scroll to position [359, 0]
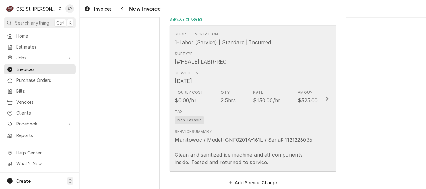
click at [266, 101] on div "$130.00/hr" at bounding box center [266, 99] width 27 height 7
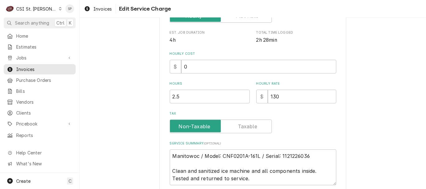
scroll to position [152, 0]
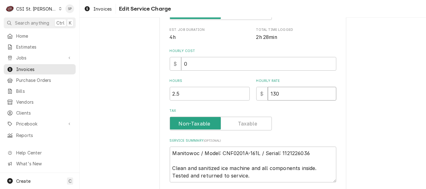
click at [278, 91] on input "130" at bounding box center [302, 94] width 68 height 14
type textarea "x"
type input "13"
type textarea "x"
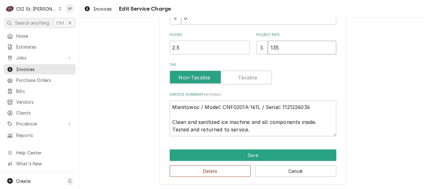
scroll to position [199, 0]
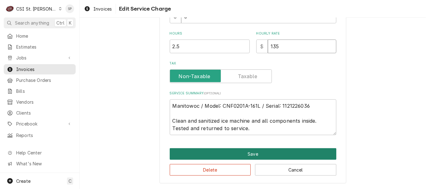
type input "135"
click at [245, 152] on button "Save" at bounding box center [253, 154] width 167 height 12
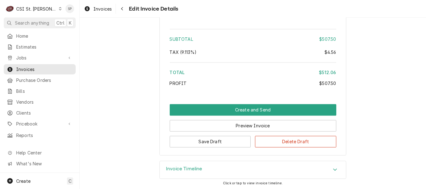
scroll to position [946, 0]
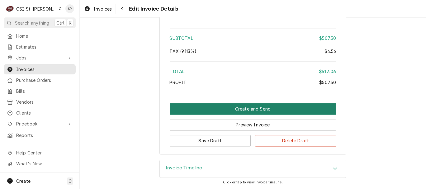
click at [254, 107] on button "Create and Send" at bounding box center [253, 109] width 167 height 12
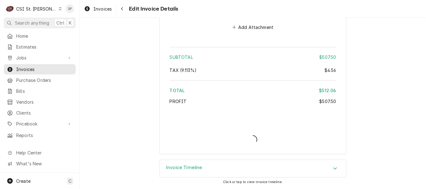
scroll to position [927, 0]
type textarea "x"
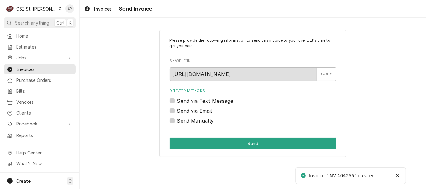
click at [177, 109] on label "Send via Email" at bounding box center [194, 110] width 35 height 7
click at [177, 109] on input "Send via Email" at bounding box center [260, 114] width 167 height 14
checkbox input "true"
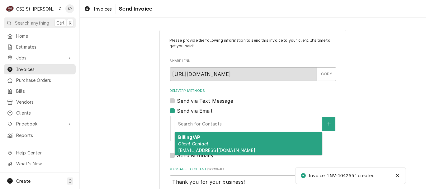
click at [179, 119] on div "Delivery Methods" at bounding box center [248, 123] width 141 height 11
click at [184, 146] on em "Client Contact" at bounding box center [193, 143] width 30 height 5
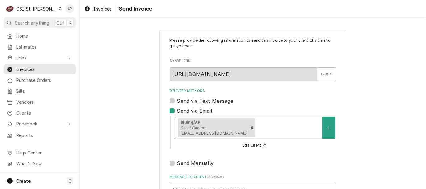
scroll to position [83, 0]
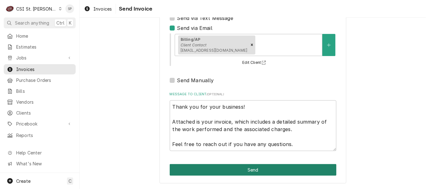
click at [270, 169] on button "Send" at bounding box center [253, 170] width 167 height 12
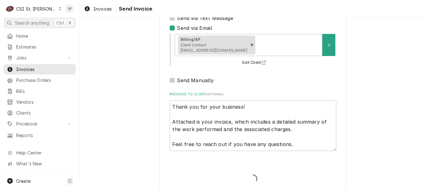
type textarea "x"
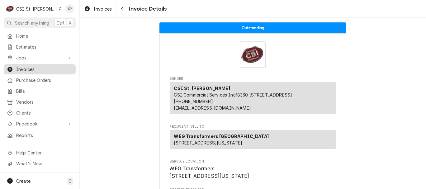
click at [45, 68] on span "Invoices" at bounding box center [44, 69] width 56 height 7
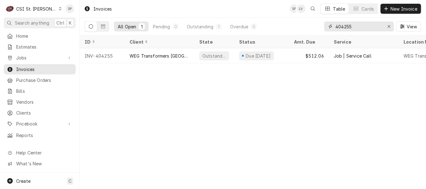
click at [352, 26] on input "404255" at bounding box center [358, 26] width 47 height 10
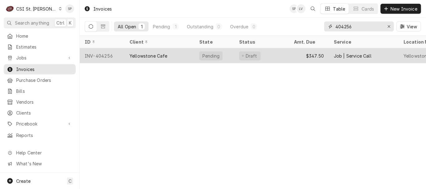
type input "404256"
click at [132, 55] on div "Yellowstone Cafe" at bounding box center [148, 56] width 38 height 7
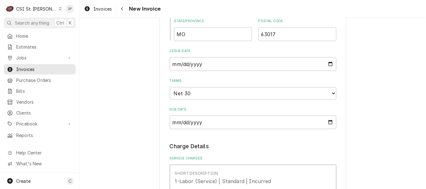
scroll to position [470, 0]
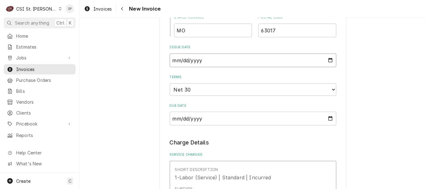
click at [329, 54] on input "2025-09-29" at bounding box center [253, 61] width 167 height 14
type textarea "x"
type input "2025-09-30"
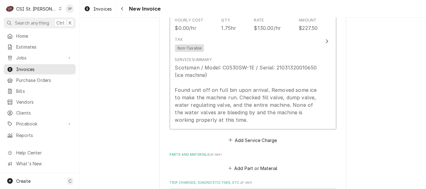
scroll to position [678, 0]
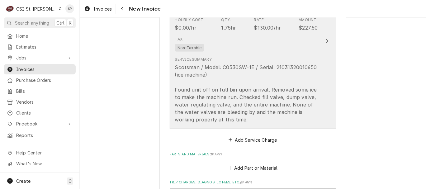
click at [277, 46] on div "Tax Non-Taxable" at bounding box center [246, 44] width 143 height 20
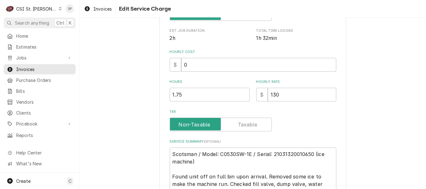
scroll to position [152, 0]
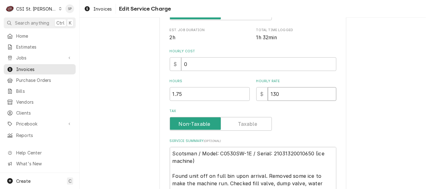
click at [278, 89] on input "130" at bounding box center [302, 94] width 68 height 14
type textarea "x"
type input "13"
type textarea "x"
type input "1"
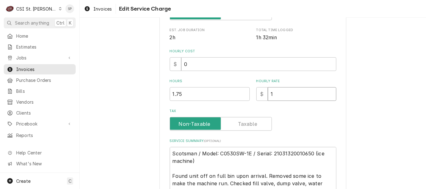
type textarea "x"
type input "0"
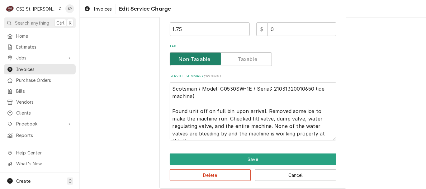
scroll to position [222, 0]
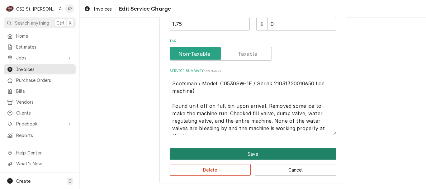
click at [242, 150] on button "Save" at bounding box center [253, 154] width 167 height 12
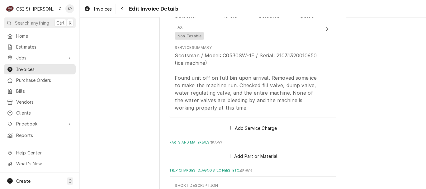
scroll to position [839, 0]
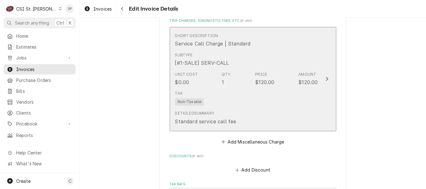
click at [280, 58] on div "Subtype [#1-SALE] SERV-CALL" at bounding box center [246, 59] width 143 height 19
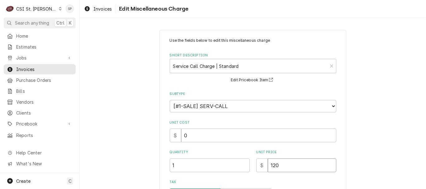
click at [281, 160] on input "120" at bounding box center [302, 165] width 68 height 14
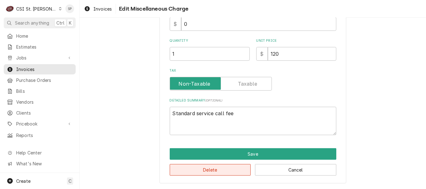
click at [209, 172] on button "Delete" at bounding box center [210, 170] width 81 height 12
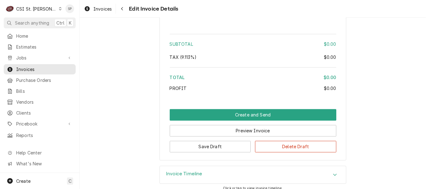
scroll to position [998, 0]
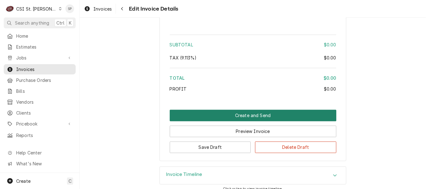
click at [218, 110] on button "Create and Send" at bounding box center [253, 116] width 167 height 12
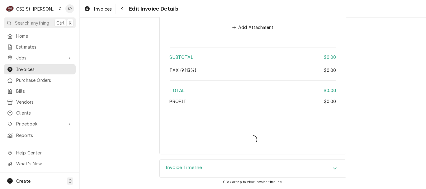
scroll to position [979, 0]
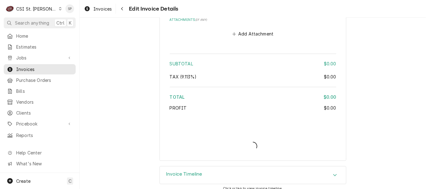
type textarea "x"
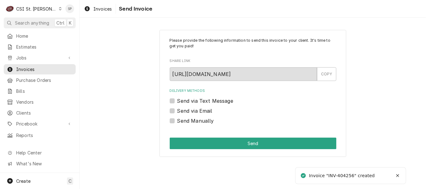
click at [188, 123] on label "Send Manually" at bounding box center [195, 120] width 37 height 7
click at [188, 123] on input "Send Manually" at bounding box center [260, 124] width 167 height 14
checkbox input "true"
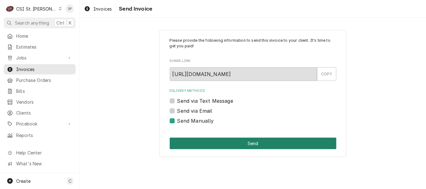
click at [218, 144] on button "Send" at bounding box center [253, 144] width 167 height 12
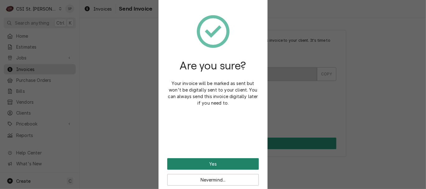
click at [206, 163] on button "Yes" at bounding box center [212, 164] width 91 height 12
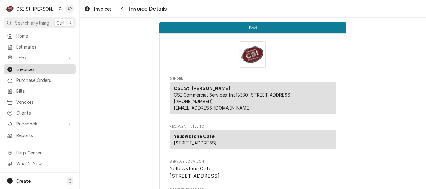
click at [50, 66] on span "Invoices" at bounding box center [44, 69] width 56 height 7
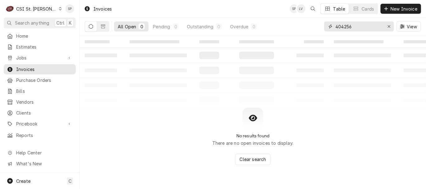
click at [354, 26] on input "404256" at bounding box center [358, 26] width 47 height 10
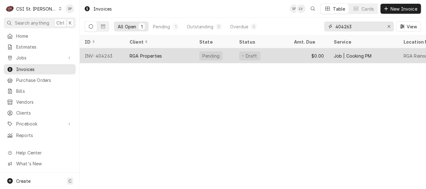
type input "404263"
click at [99, 55] on div "INV-404263" at bounding box center [102, 55] width 45 height 15
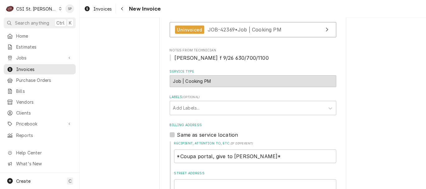
scroll to position [272, 0]
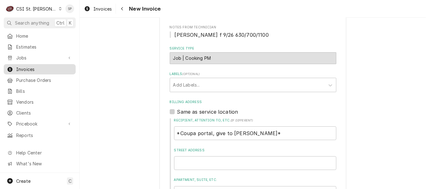
click at [33, 66] on span "Invoices" at bounding box center [44, 69] width 56 height 7
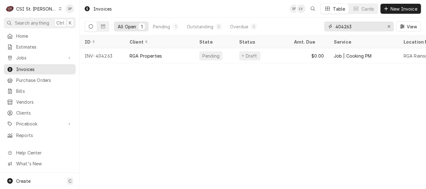
click at [355, 28] on input "404263" at bounding box center [358, 26] width 47 height 10
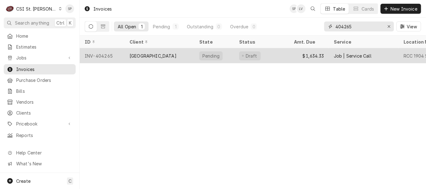
type input "404265"
click at [94, 55] on div "INV-404265" at bounding box center [102, 55] width 45 height 15
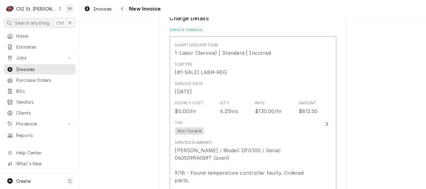
scroll to position [445, 0]
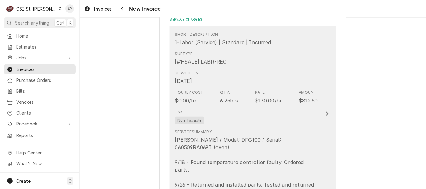
click at [266, 84] on div "Service Date Sep 26, 2025" at bounding box center [246, 77] width 143 height 19
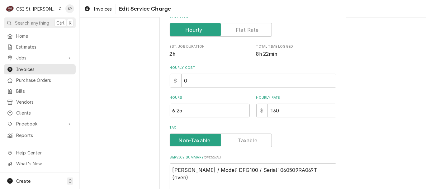
scroll to position [138, 0]
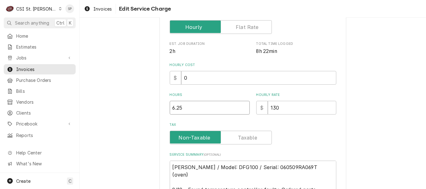
click at [182, 104] on input "6.25" at bounding box center [210, 108] width 80 height 14
type textarea "x"
type input "6.2"
type textarea "x"
type input "6"
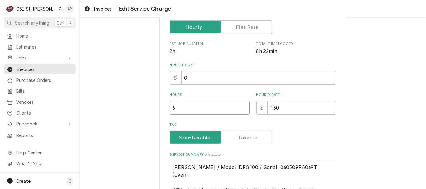
type textarea "x"
type input "6.5"
type textarea "x"
type input "6.50"
click at [280, 108] on input "130" at bounding box center [302, 108] width 68 height 14
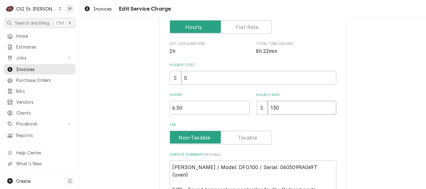
type textarea "x"
type input "13"
type textarea "x"
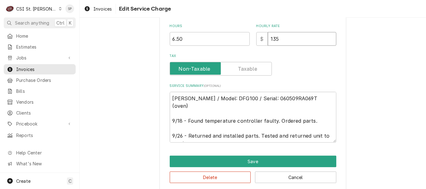
scroll to position [207, 0]
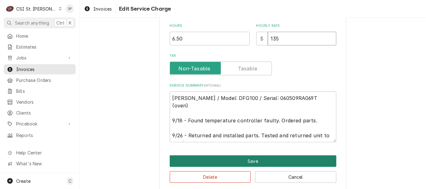
type input "135"
click at [238, 162] on button "Save" at bounding box center [253, 161] width 167 height 12
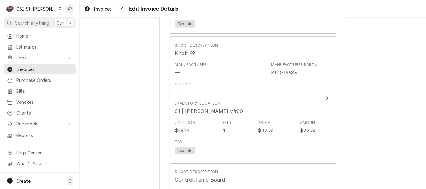
scroll to position [770, 0]
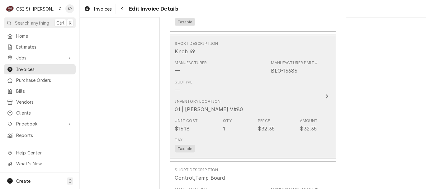
click at [179, 79] on div "Subtype —" at bounding box center [184, 86] width 18 height 14
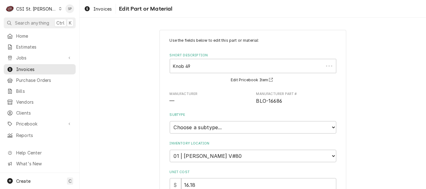
type textarea "x"
click at [331, 127] on select "Choose a subtype... [#2-DUAL] AFTERHRS-WH-CHG-2 [#2-DUAL] BEV-EQUIP [#2-DUAL] B…" at bounding box center [253, 127] width 167 height 12
select select "1"
click at [170, 121] on select "Choose a subtype... [#2-DUAL] AFTERHRS-WH-CHG-2 [#2-DUAL] BEV-EQUIP [#2-DUAL] B…" at bounding box center [253, 127] width 167 height 12
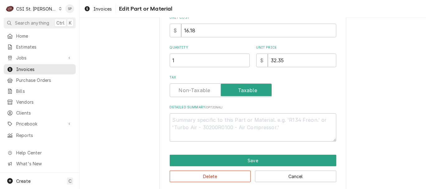
scroll to position [161, 0]
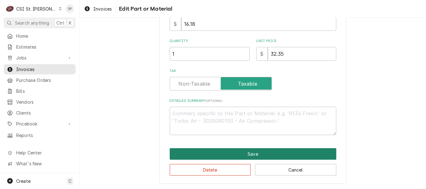
click at [290, 157] on button "Save" at bounding box center [253, 154] width 167 height 12
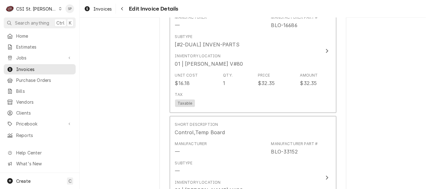
scroll to position [829, 0]
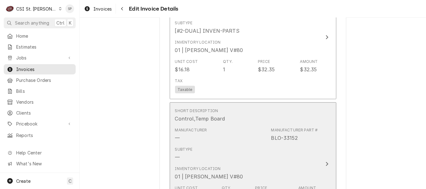
click at [182, 147] on div "Subtype —" at bounding box center [184, 154] width 18 height 14
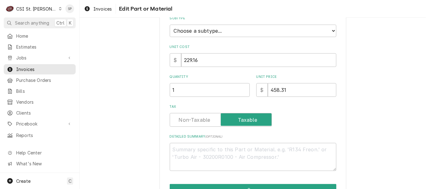
scroll to position [113, 0]
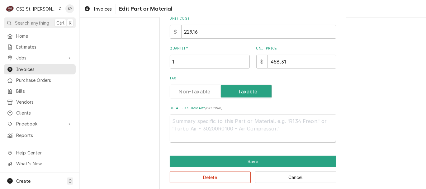
type textarea "x"
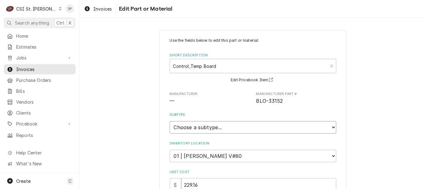
click at [331, 126] on select "Choose a subtype... [#2-DUAL] AFTERHRS-WH-CHG-2 [#2-DUAL] BEV-EQUIP [#2-DUAL] B…" at bounding box center [253, 127] width 167 height 12
select select "1"
click at [170, 121] on select "Choose a subtype... [#2-DUAL] AFTERHRS-WH-CHG-2 [#2-DUAL] BEV-EQUIP [#2-DUAL] B…" at bounding box center [253, 127] width 167 height 12
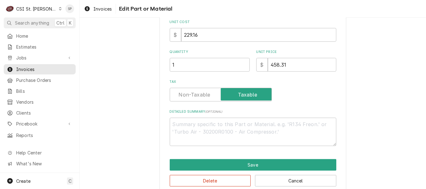
scroll to position [161, 0]
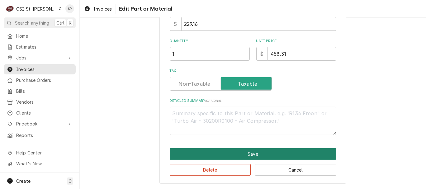
click at [270, 153] on button "Save" at bounding box center [253, 154] width 167 height 12
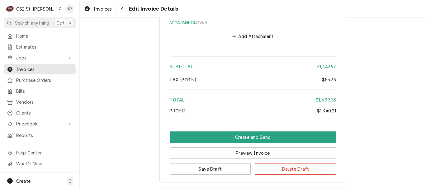
scroll to position [1392, 0]
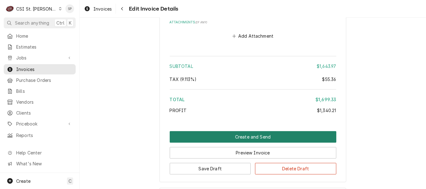
click at [264, 131] on button "Create and Send" at bounding box center [253, 137] width 167 height 12
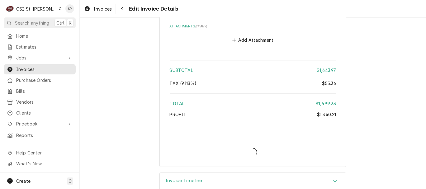
type textarea "x"
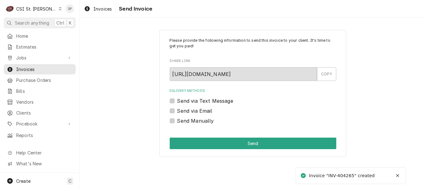
click at [177, 109] on label "Send via Email" at bounding box center [194, 110] width 35 height 7
click at [177, 109] on input "Send via Email" at bounding box center [260, 114] width 167 height 14
checkbox input "true"
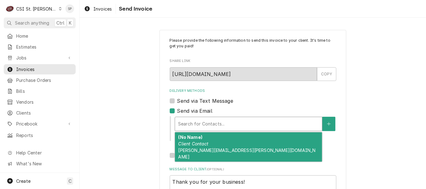
click at [185, 123] on div "Delivery Methods" at bounding box center [248, 123] width 141 height 11
click at [185, 143] on em "Client Contact" at bounding box center [193, 143] width 30 height 5
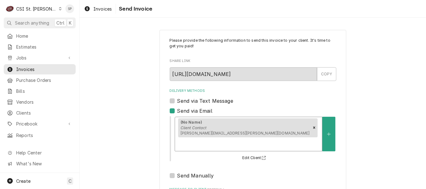
scroll to position [83, 0]
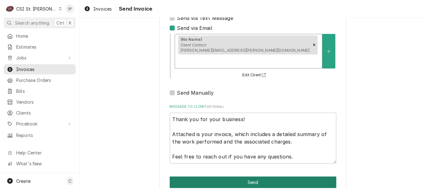
click at [264, 176] on button "Send" at bounding box center [253, 182] width 167 height 12
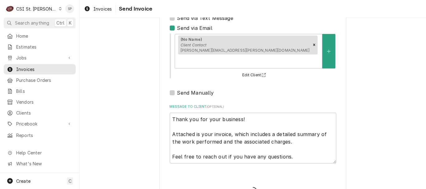
type textarea "x"
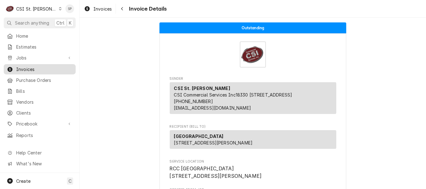
click at [56, 68] on span "Invoices" at bounding box center [44, 69] width 56 height 7
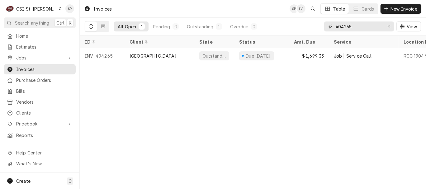
click at [356, 26] on input "404265" at bounding box center [358, 26] width 47 height 10
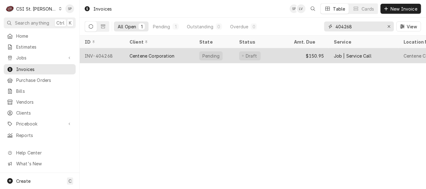
type input "404268"
click at [93, 55] on div "INV-404268" at bounding box center [102, 55] width 45 height 15
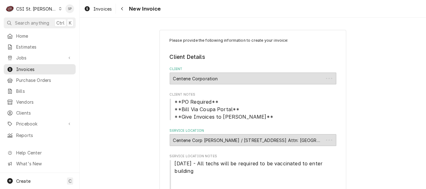
type textarea "x"
click at [43, 66] on span "Invoices" at bounding box center [44, 69] width 56 height 7
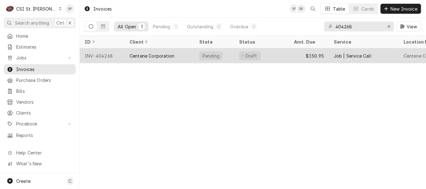
click at [103, 55] on div "INV-404268" at bounding box center [102, 55] width 45 height 15
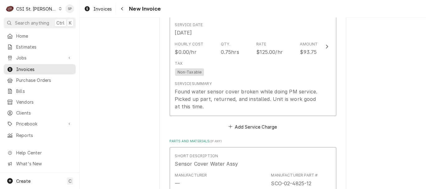
scroll to position [719, 0]
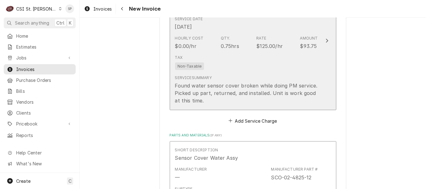
click at [273, 50] on div "$125.00/hr" at bounding box center [269, 45] width 26 height 7
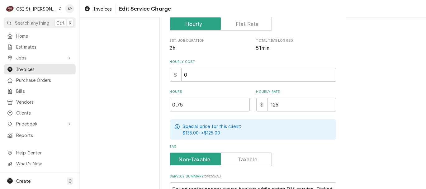
scroll to position [152, 0]
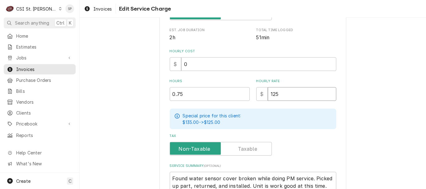
click at [277, 92] on input "125" at bounding box center [302, 94] width 68 height 14
type textarea "x"
type input "12"
type textarea "x"
type input "1"
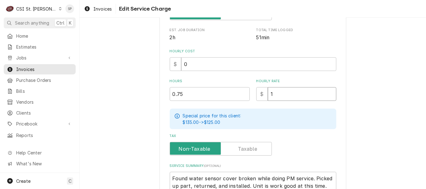
type textarea "x"
type input "13"
type textarea "x"
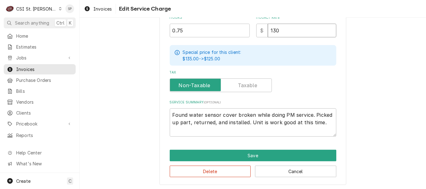
scroll to position [216, 0]
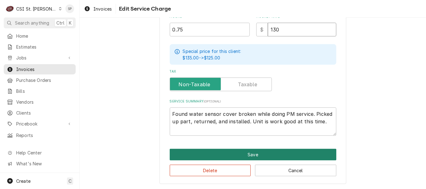
type input "130"
click at [242, 149] on button "Save" at bounding box center [253, 155] width 167 height 12
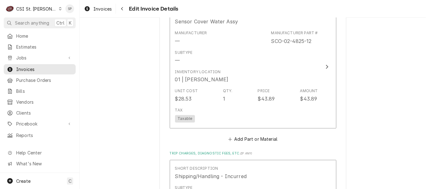
scroll to position [856, 0]
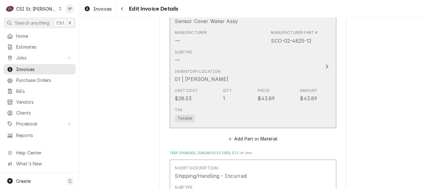
click at [188, 64] on div "Subtype —" at bounding box center [184, 56] width 18 height 14
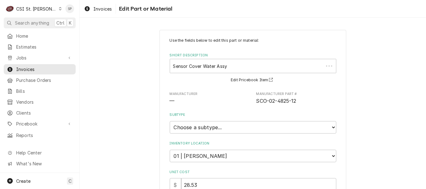
type textarea "x"
click at [329, 126] on select "Choose a subtype... [#2-DUAL] AFTERHRS-WH-CHG-2 [#2-DUAL] BEV-EQUIP [#2-DUAL] B…" at bounding box center [253, 127] width 167 height 12
select select "1"
click at [170, 121] on select "Choose a subtype... [#2-DUAL] AFTERHRS-WH-CHG-2 [#2-DUAL] BEV-EQUIP [#2-DUAL] B…" at bounding box center [253, 127] width 167 height 12
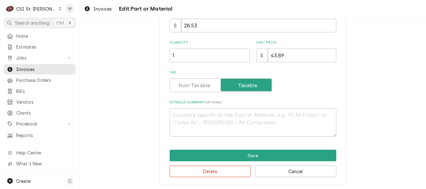
scroll to position [161, 0]
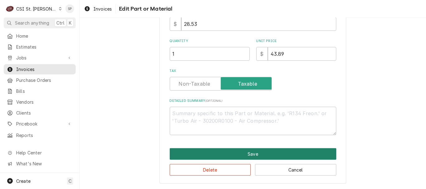
click at [256, 152] on button "Save" at bounding box center [253, 154] width 167 height 12
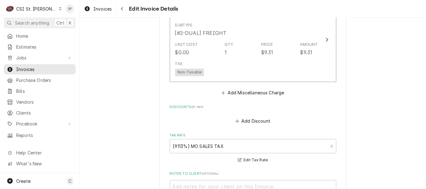
scroll to position [1020, 0]
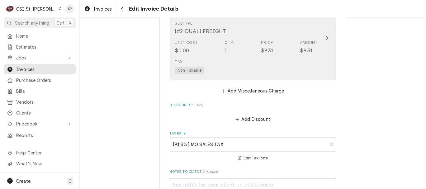
click at [227, 45] on div "Qty." at bounding box center [229, 43] width 10 height 6
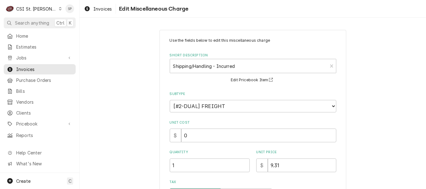
scroll to position [111, 0]
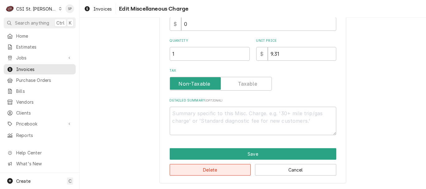
click at [206, 171] on button "Delete" at bounding box center [210, 170] width 81 height 12
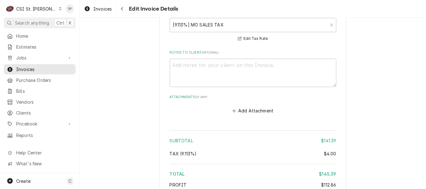
scroll to position [1171, 0]
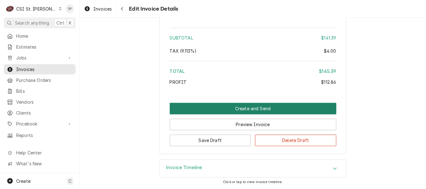
click at [218, 109] on button "Create and Send" at bounding box center [253, 109] width 167 height 12
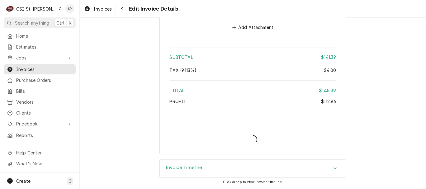
scroll to position [1151, 0]
type textarea "x"
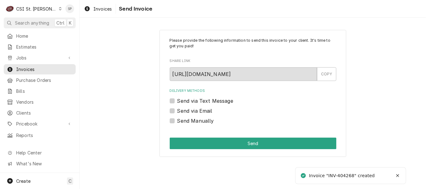
click at [177, 108] on label "Send via Email" at bounding box center [194, 110] width 35 height 7
click at [177, 108] on input "Send via Email" at bounding box center [260, 114] width 167 height 14
checkbox input "true"
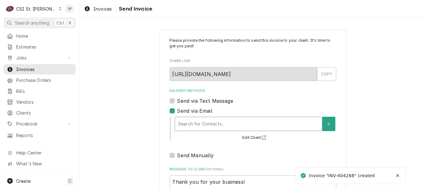
click at [185, 124] on div "Delivery Methods" at bounding box center [248, 123] width 141 height 11
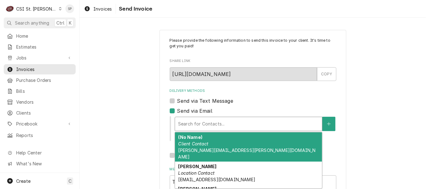
click at [185, 143] on em "Client Contact" at bounding box center [193, 143] width 30 height 5
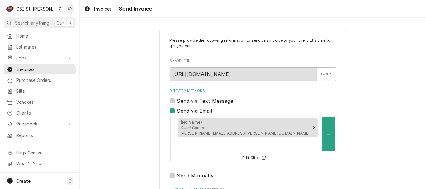
scroll to position [83, 0]
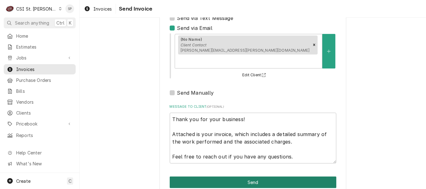
click at [252, 176] on button "Send" at bounding box center [253, 182] width 167 height 12
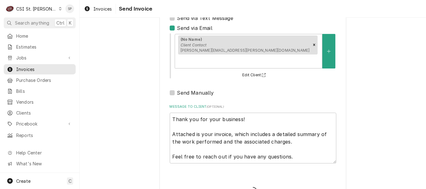
type textarea "x"
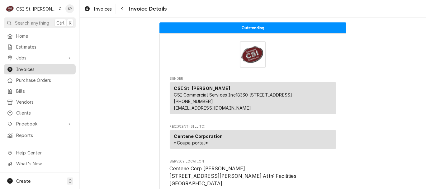
click at [46, 68] on span "Invoices" at bounding box center [44, 69] width 56 height 7
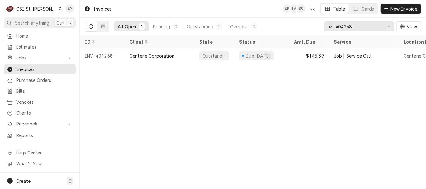
click at [357, 26] on input "404268" at bounding box center [358, 26] width 47 height 10
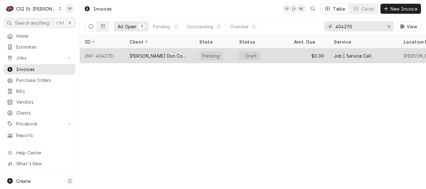
type input "404270"
click at [106, 52] on div "INV-404270" at bounding box center [102, 55] width 45 height 15
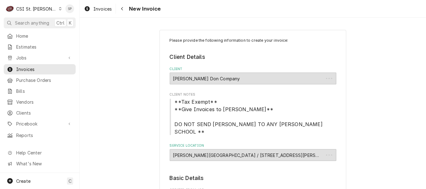
type textarea "x"
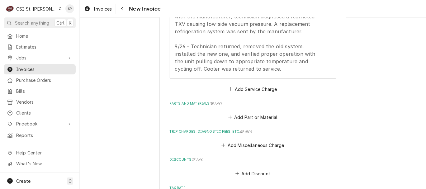
scroll to position [608, 0]
click at [47, 65] on div "Invoices" at bounding box center [39, 69] width 69 height 8
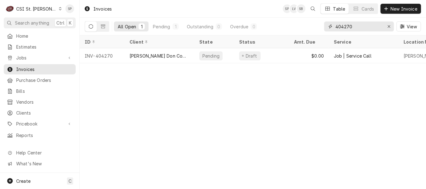
click at [352, 26] on input "404270" at bounding box center [358, 26] width 47 height 10
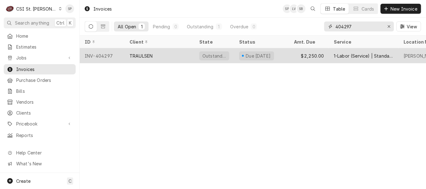
type input "404297"
click at [104, 54] on div "INV-404297" at bounding box center [102, 55] width 45 height 15
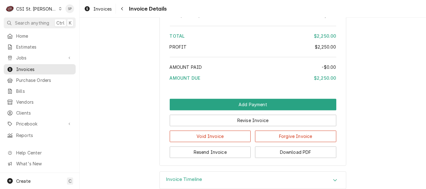
scroll to position [1120, 0]
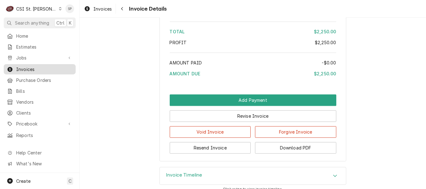
click at [45, 67] on span "Invoices" at bounding box center [44, 69] width 56 height 7
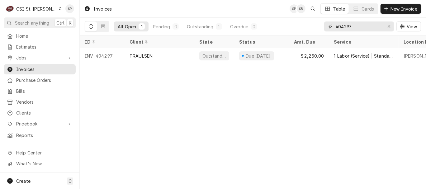
click at [356, 24] on input "404297" at bounding box center [358, 26] width 47 height 10
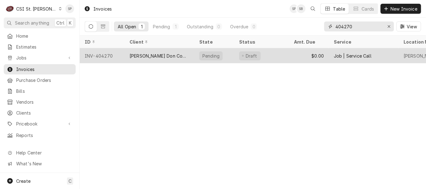
type input "404270"
click at [110, 53] on div "INV-404270" at bounding box center [102, 55] width 45 height 15
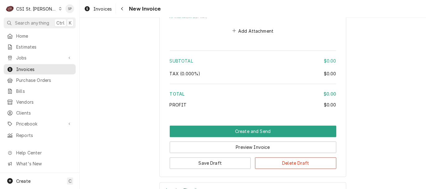
scroll to position [887, 0]
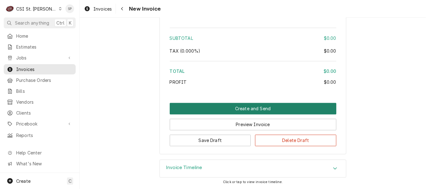
click at [241, 104] on button "Create and Send" at bounding box center [253, 109] width 167 height 12
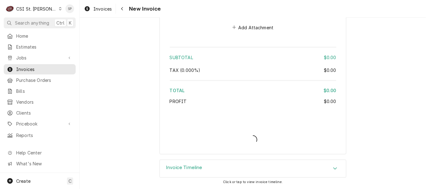
type textarea "x"
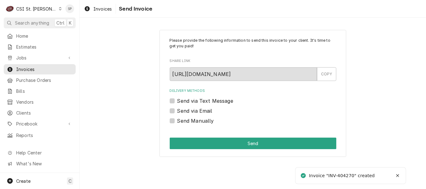
click at [177, 122] on label "Send Manually" at bounding box center [195, 120] width 37 height 7
click at [177, 122] on input "Send Manually" at bounding box center [260, 124] width 167 height 14
checkbox input "true"
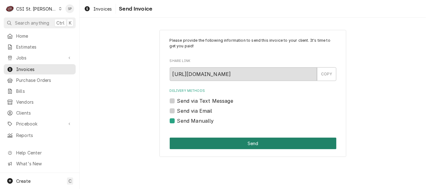
click at [196, 142] on button "Send" at bounding box center [253, 144] width 167 height 12
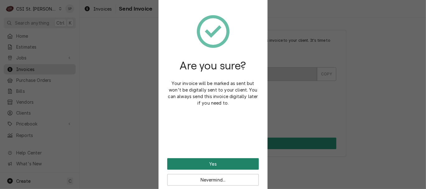
click at [185, 163] on button "Yes" at bounding box center [212, 164] width 91 height 12
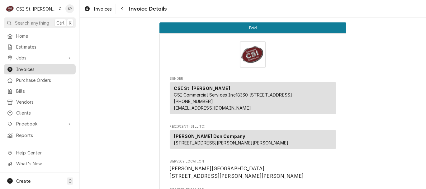
click at [52, 66] on span "Invoices" at bounding box center [44, 69] width 56 height 7
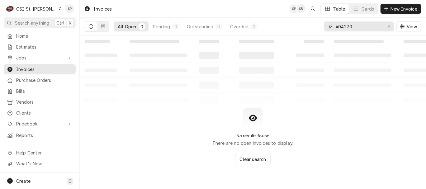
click at [353, 26] on input "404270" at bounding box center [358, 26] width 47 height 10
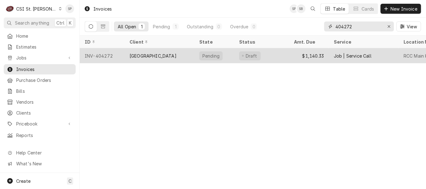
type input "404272"
click at [107, 54] on div "INV-404272" at bounding box center [102, 55] width 45 height 15
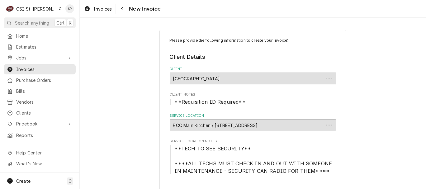
type textarea "x"
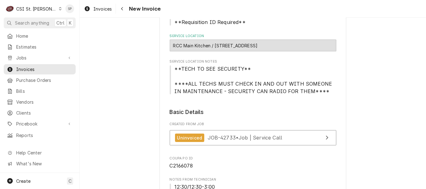
scroll to position [83, 0]
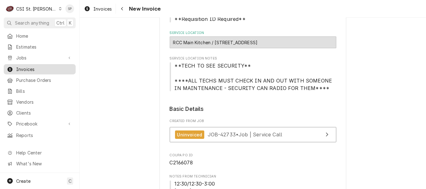
click at [58, 68] on span "Invoices" at bounding box center [44, 69] width 56 height 7
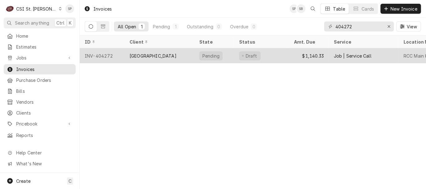
click at [140, 53] on div "[GEOGRAPHIC_DATA]" at bounding box center [152, 56] width 47 height 7
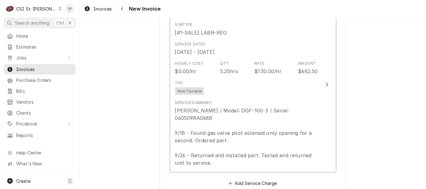
scroll to position [633, 0]
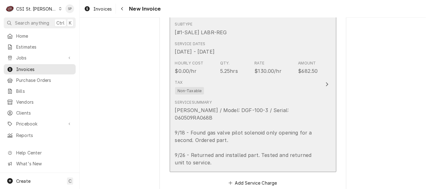
click at [264, 75] on div "$130.00/hr" at bounding box center [267, 70] width 27 height 7
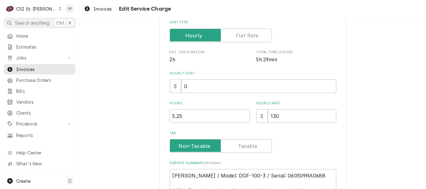
scroll to position [138, 0]
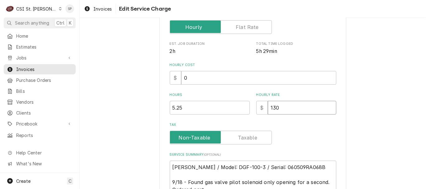
click at [277, 105] on input "130" at bounding box center [302, 108] width 68 height 14
type textarea "x"
type input "13"
type textarea "x"
type input "135"
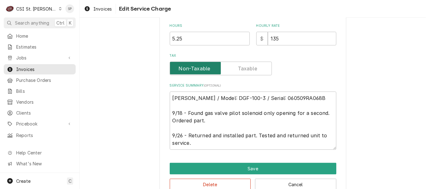
scroll to position [222, 0]
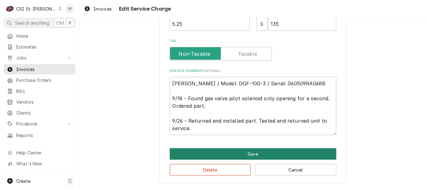
click at [246, 156] on button "Save" at bounding box center [253, 154] width 167 height 12
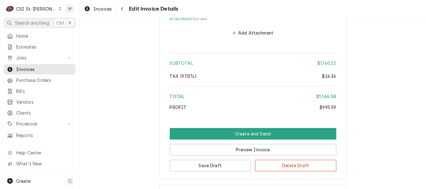
scroll to position [1318, 0]
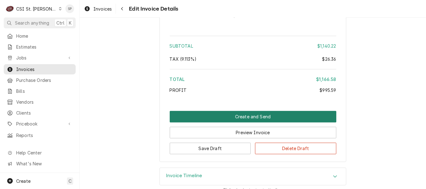
click at [235, 111] on button "Create and Send" at bounding box center [253, 117] width 167 height 12
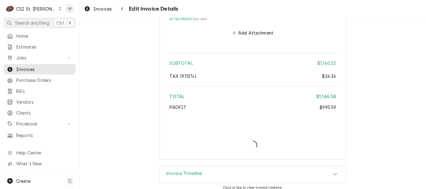
type textarea "x"
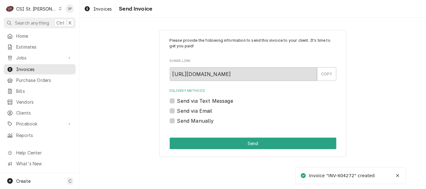
click at [177, 110] on label "Send via Email" at bounding box center [194, 110] width 35 height 7
click at [177, 110] on input "Send via Email" at bounding box center [260, 114] width 167 height 14
checkbox input "true"
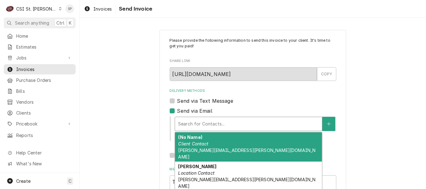
click at [181, 122] on div "Delivery Methods" at bounding box center [248, 123] width 141 height 11
click at [190, 138] on strong "(No Name)" at bounding box center [190, 136] width 24 height 5
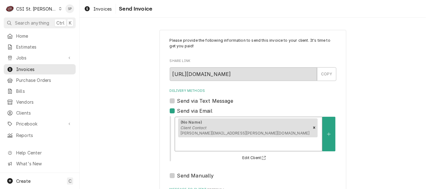
scroll to position [83, 0]
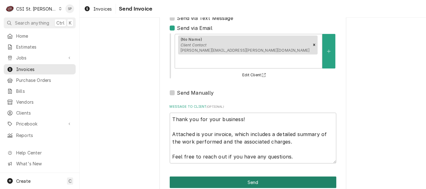
click at [235, 176] on button "Send" at bounding box center [253, 182] width 167 height 12
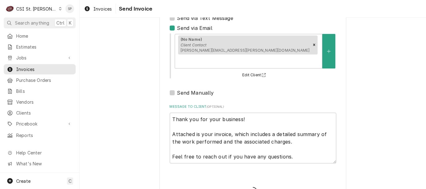
type textarea "x"
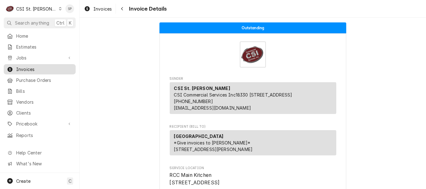
click at [35, 66] on span "Invoices" at bounding box center [44, 69] width 56 height 7
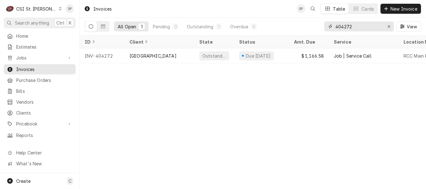
click at [358, 23] on input "404272" at bounding box center [358, 26] width 47 height 10
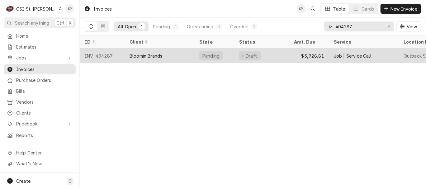
type input "404287"
click at [98, 54] on div "INV-404287" at bounding box center [102, 55] width 45 height 15
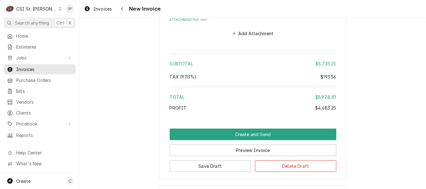
scroll to position [2278, 0]
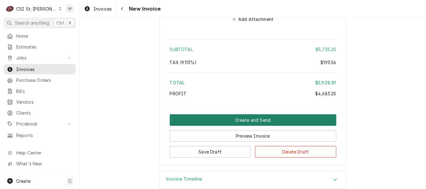
click at [232, 114] on button "Create and Send" at bounding box center [253, 120] width 167 height 12
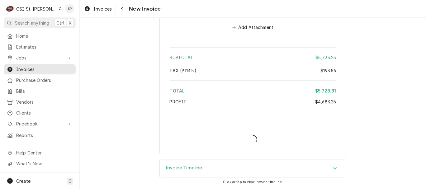
scroll to position [2258, 0]
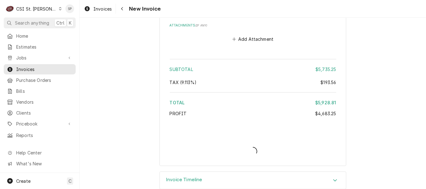
type textarea "x"
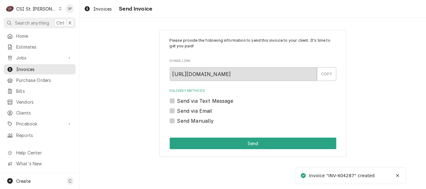
click at [195, 108] on label "Send via Email" at bounding box center [194, 110] width 35 height 7
click at [195, 108] on input "Send via Email" at bounding box center [260, 114] width 167 height 14
checkbox input "true"
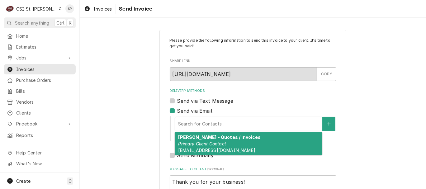
click at [190, 122] on div "Delivery Methods" at bounding box center [248, 123] width 141 height 11
click at [188, 142] on em "Primary Client Contact" at bounding box center [202, 143] width 48 height 5
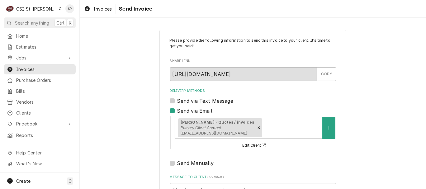
scroll to position [83, 0]
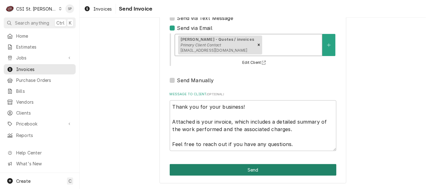
click at [239, 168] on button "Send" at bounding box center [253, 170] width 167 height 12
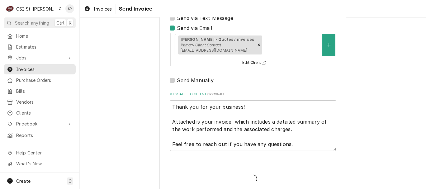
type textarea "x"
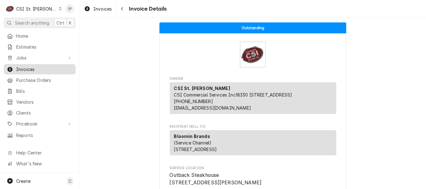
click at [54, 68] on span "Invoices" at bounding box center [44, 69] width 56 height 7
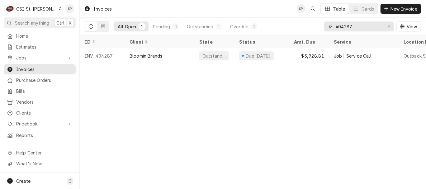
click at [353, 27] on input "404287" at bounding box center [358, 26] width 47 height 10
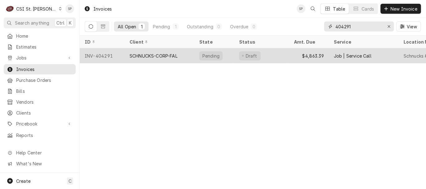
type input "404291"
click at [102, 55] on div "INV-404291" at bounding box center [102, 55] width 45 height 15
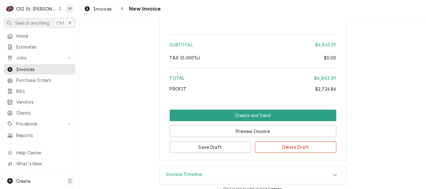
scroll to position [1494, 0]
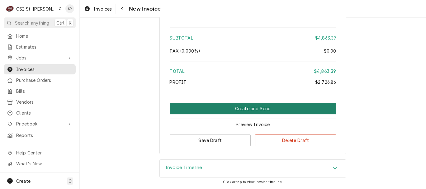
click at [231, 105] on button "Create and Send" at bounding box center [253, 109] width 167 height 12
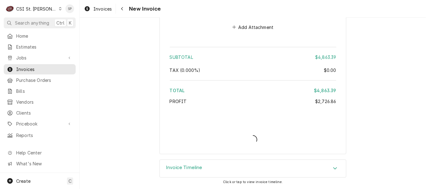
type textarea "x"
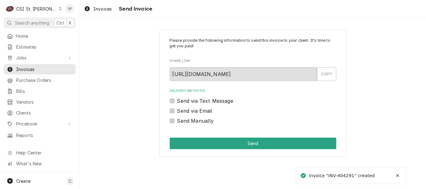
click at [198, 111] on label "Send via Email" at bounding box center [194, 110] width 35 height 7
click at [198, 111] on input "Send via Email" at bounding box center [260, 114] width 167 height 14
checkbox input "true"
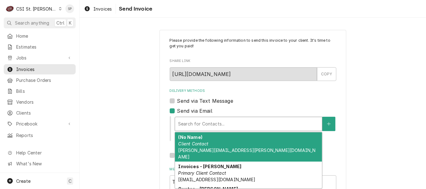
click at [209, 124] on div "Delivery Methods" at bounding box center [248, 123] width 141 height 11
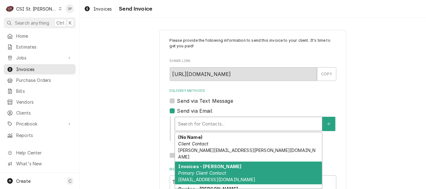
click at [186, 169] on div "Invoices - Kyley Primary Client Contact kyleyh@csi1.com" at bounding box center [248, 173] width 147 height 23
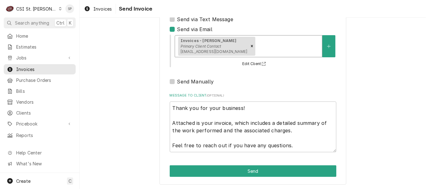
scroll to position [83, 0]
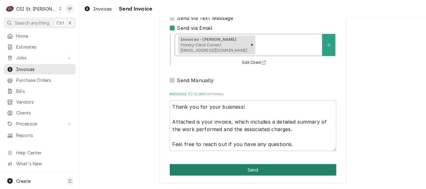
click at [239, 168] on button "Send" at bounding box center [253, 170] width 167 height 12
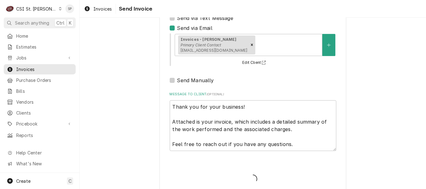
type textarea "x"
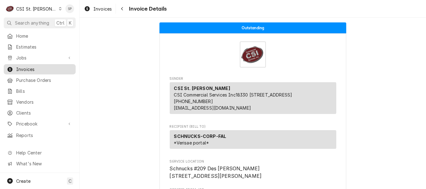
click at [44, 66] on span "Invoices" at bounding box center [44, 69] width 56 height 7
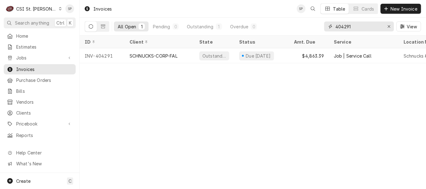
click at [351, 26] on input "404291" at bounding box center [358, 26] width 47 height 10
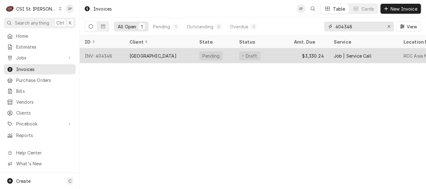
type input "404348"
click at [100, 53] on div "INV-404348" at bounding box center [102, 55] width 45 height 15
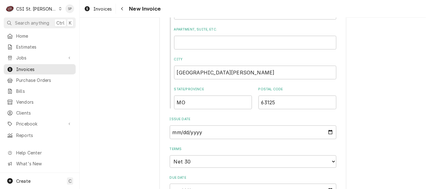
scroll to position [422, 0]
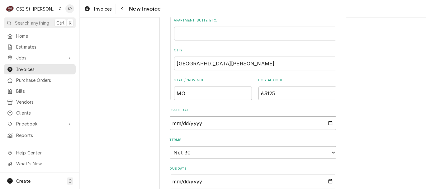
click at [327, 124] on input "2025-10-03" at bounding box center [253, 123] width 167 height 14
type input "2025-10-14"
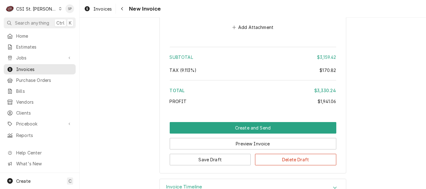
scroll to position [1702, 0]
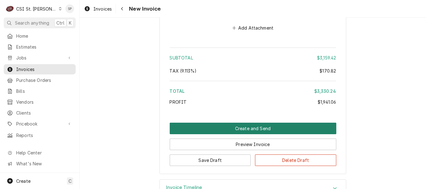
click at [251, 123] on button "Create and Send" at bounding box center [253, 129] width 167 height 12
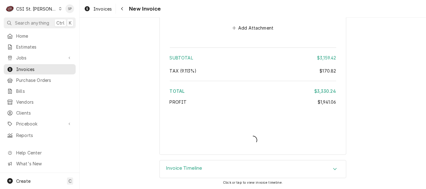
scroll to position [1698, 0]
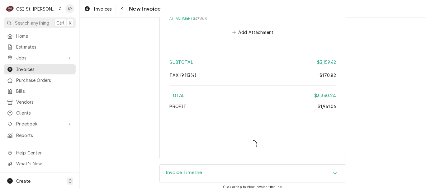
type textarea "x"
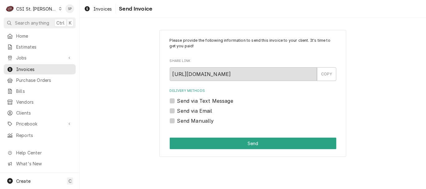
click at [183, 110] on label "Send via Email" at bounding box center [194, 110] width 35 height 7
click at [183, 110] on input "Send via Email" at bounding box center [260, 114] width 167 height 14
checkbox input "true"
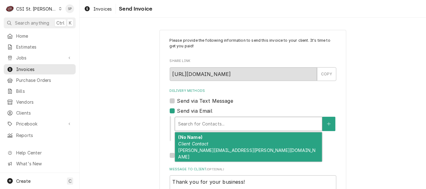
click at [185, 120] on div "Delivery Methods" at bounding box center [248, 123] width 141 height 11
click at [185, 144] on em "Client Contact" at bounding box center [193, 143] width 30 height 5
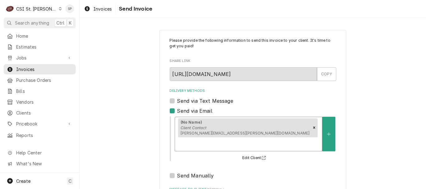
scroll to position [83, 0]
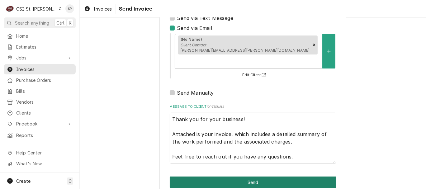
click at [238, 176] on button "Send" at bounding box center [253, 182] width 167 height 12
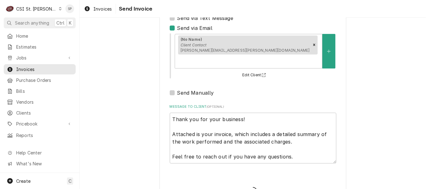
type textarea "x"
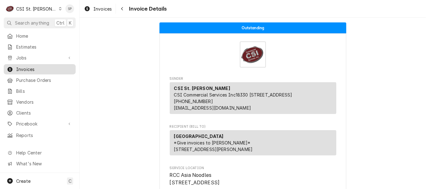
click at [31, 66] on span "Invoices" at bounding box center [44, 69] width 56 height 7
